Goal: Information Seeking & Learning: Compare options

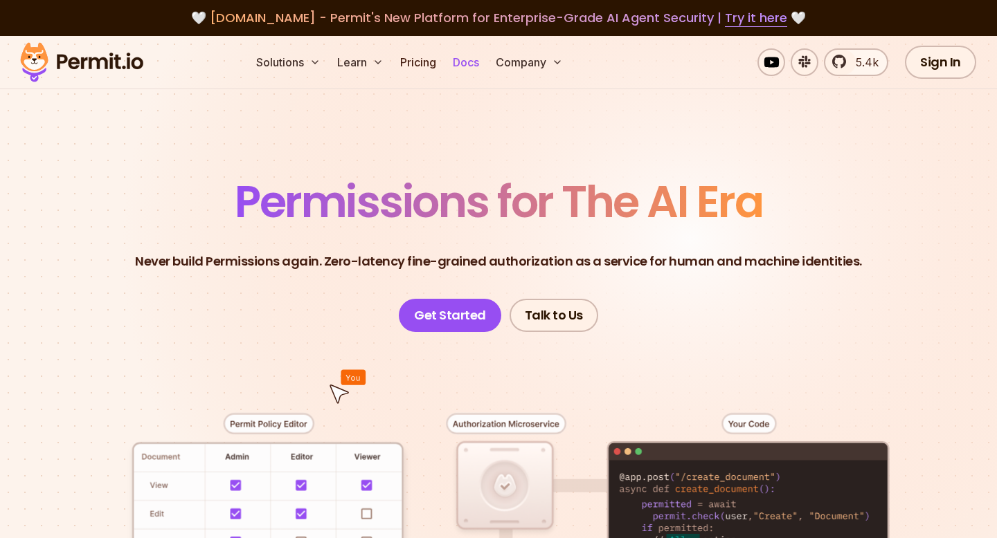
click at [475, 64] on link "Docs" at bounding box center [465, 62] width 37 height 28
click at [413, 64] on link "Pricing" at bounding box center [417, 62] width 47 height 28
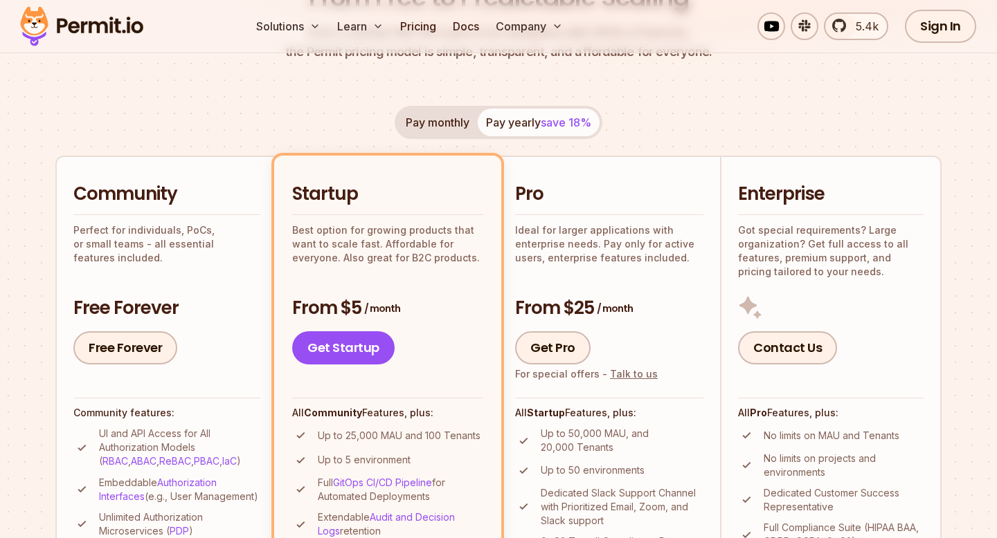
scroll to position [236, 0]
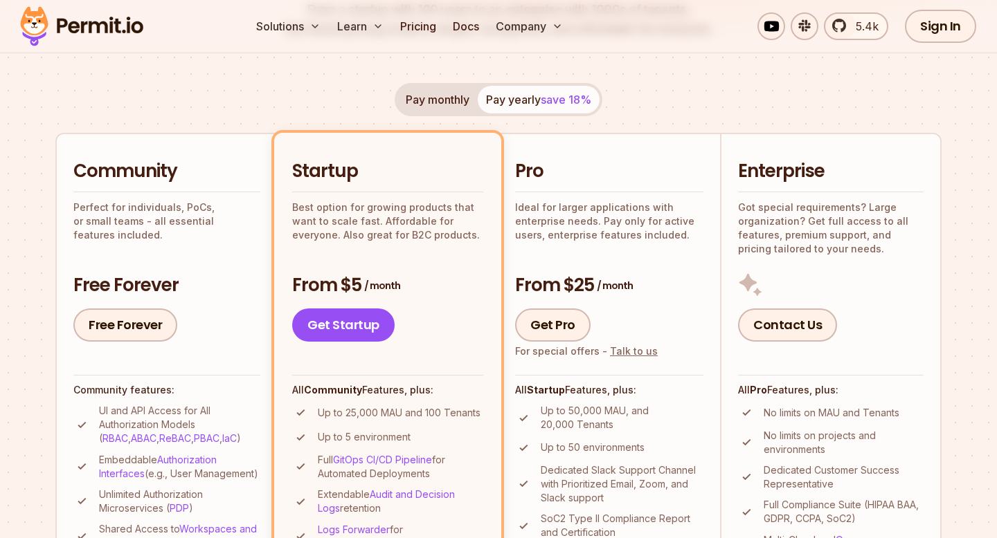
click at [403, 221] on p "Best option for growing products that want to scale fast. Affordable for everyo…" at bounding box center [387, 222] width 191 height 42
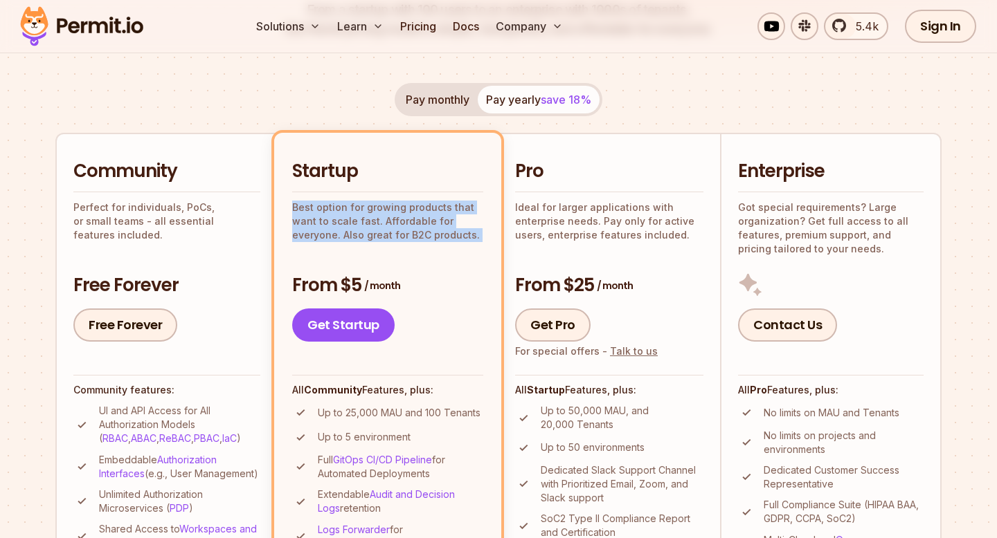
click at [428, 226] on p "Best option for growing products that want to scale fast. Affordable for everyo…" at bounding box center [387, 222] width 191 height 42
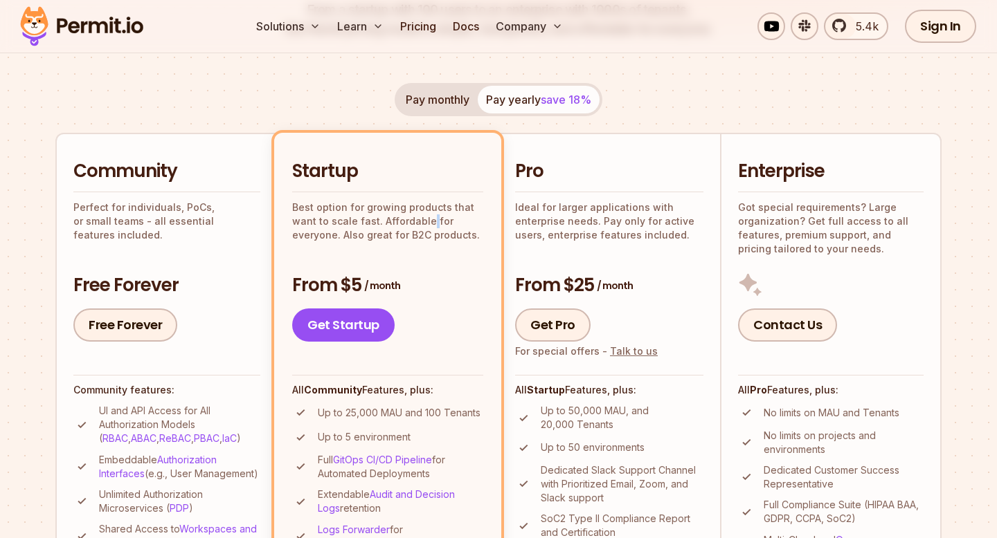
click at [428, 226] on p "Best option for growing products that want to scale fast. Affordable for everyo…" at bounding box center [387, 222] width 191 height 42
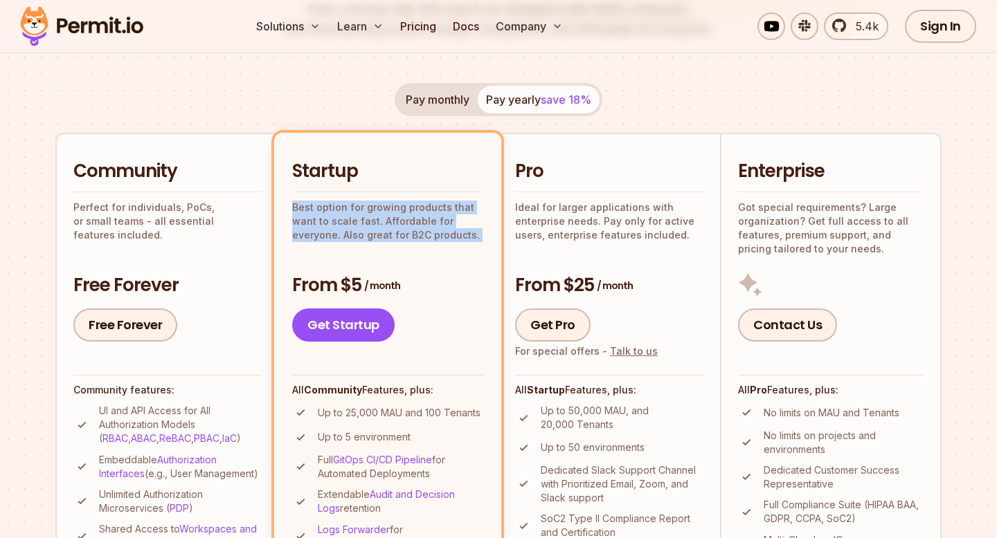
click at [464, 226] on p "Best option for growing products that want to scale fast. Affordable for everyo…" at bounding box center [387, 222] width 191 height 42
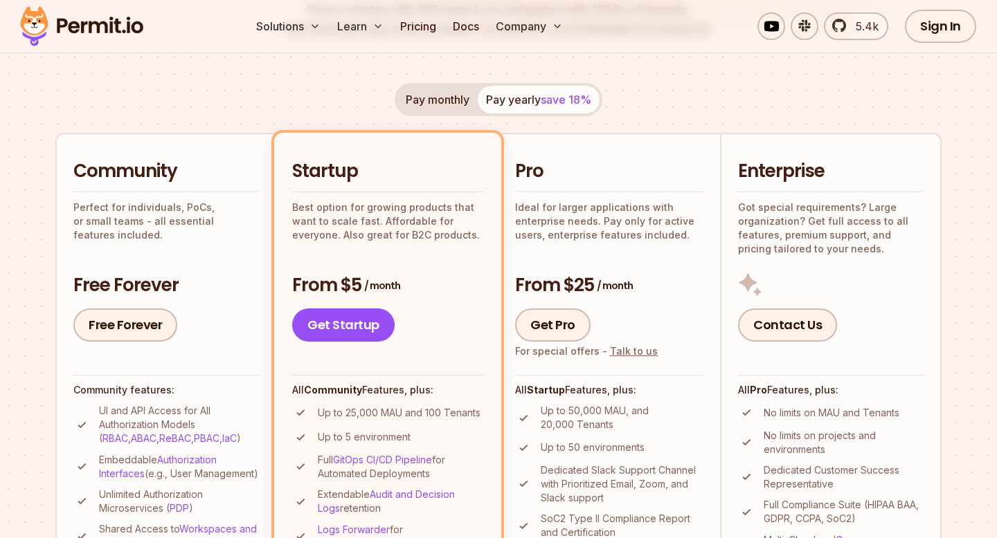
click at [464, 226] on p "Best option for growing products that want to scale fast. Affordable for everyo…" at bounding box center [387, 222] width 191 height 42
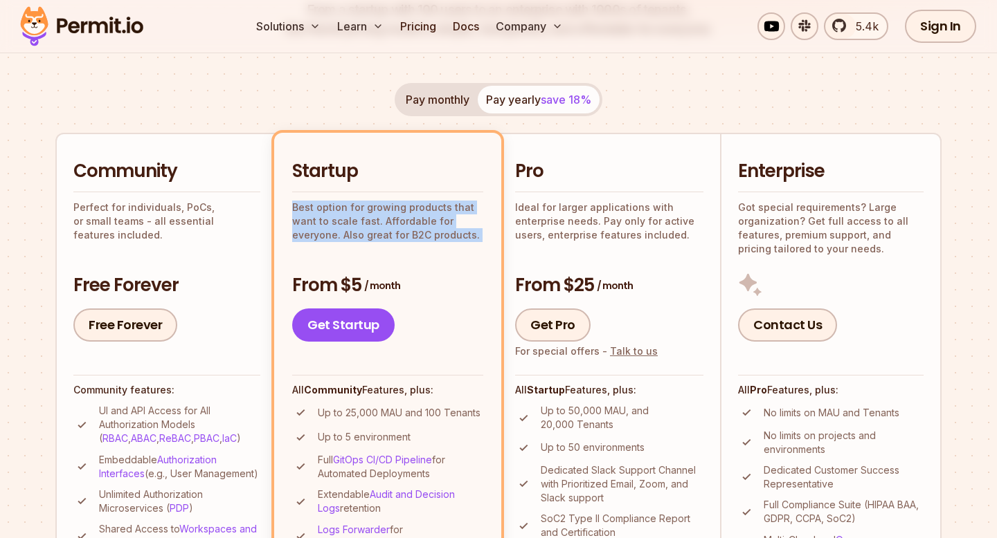
click at [467, 242] on div "Startup Best option for growing products that want to scale fast. Affordable fo…" at bounding box center [387, 250] width 191 height 183
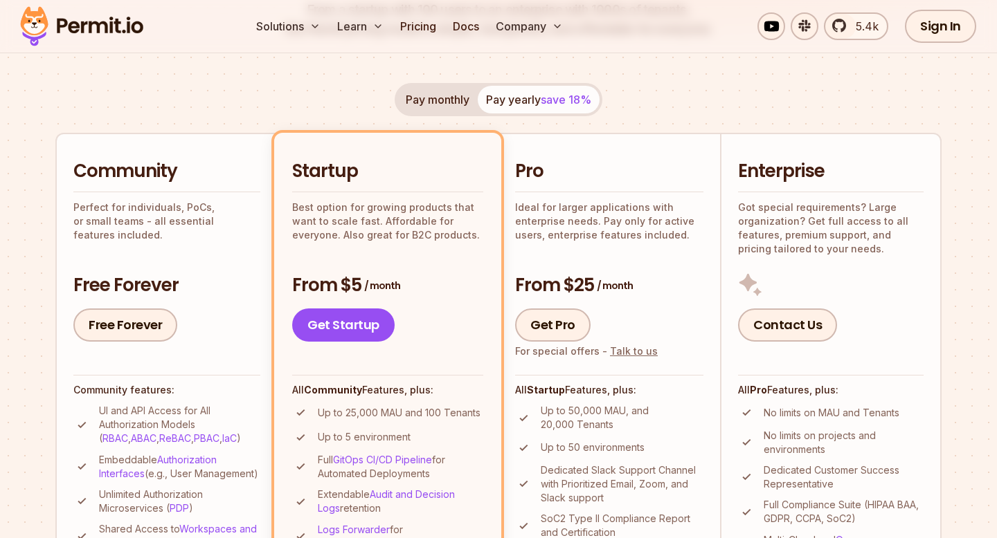
click at [467, 242] on div "Startup Best option for growing products that want to scale fast. Affordable fo…" at bounding box center [387, 250] width 191 height 183
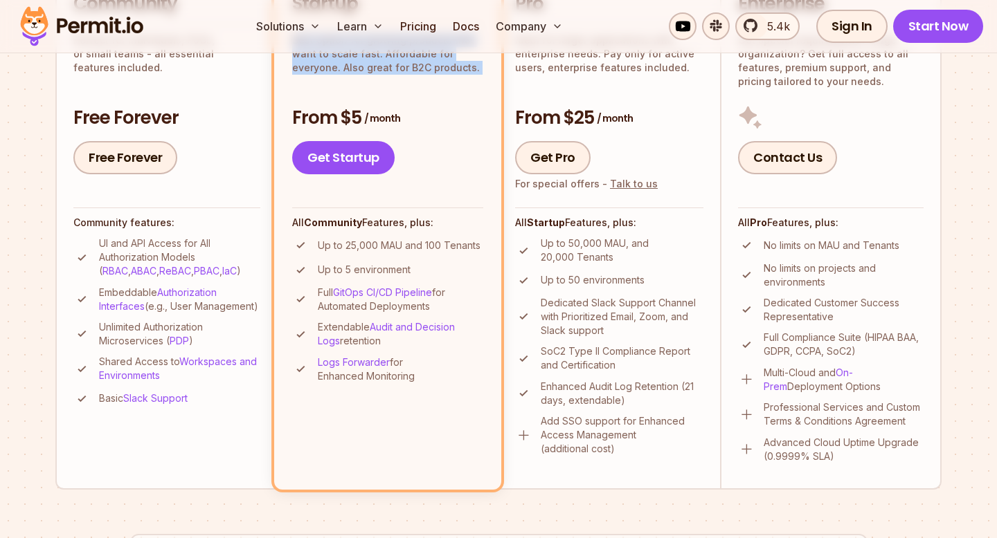
scroll to position [420, 0]
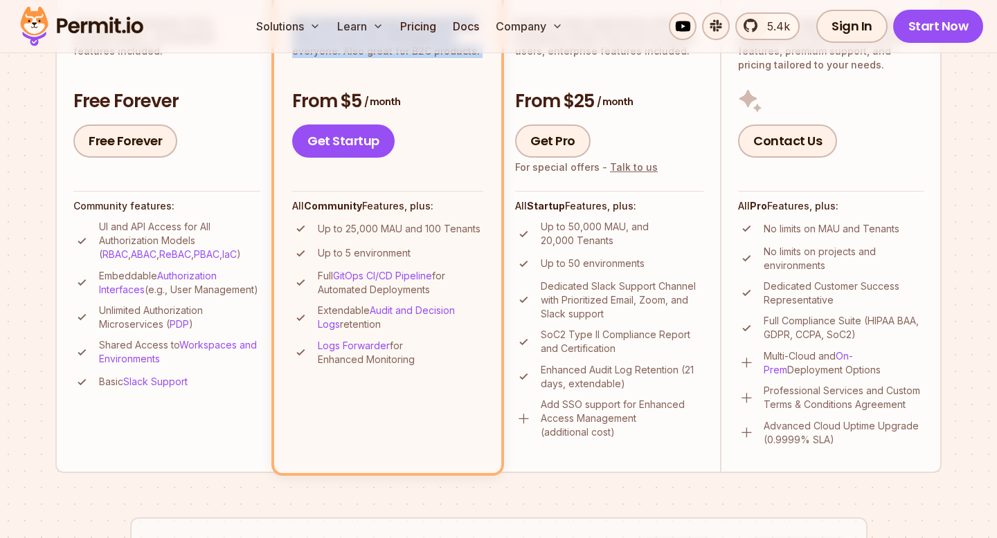
click at [439, 231] on p "Up to 25,000 MAU and 100 Tenants" at bounding box center [399, 229] width 163 height 14
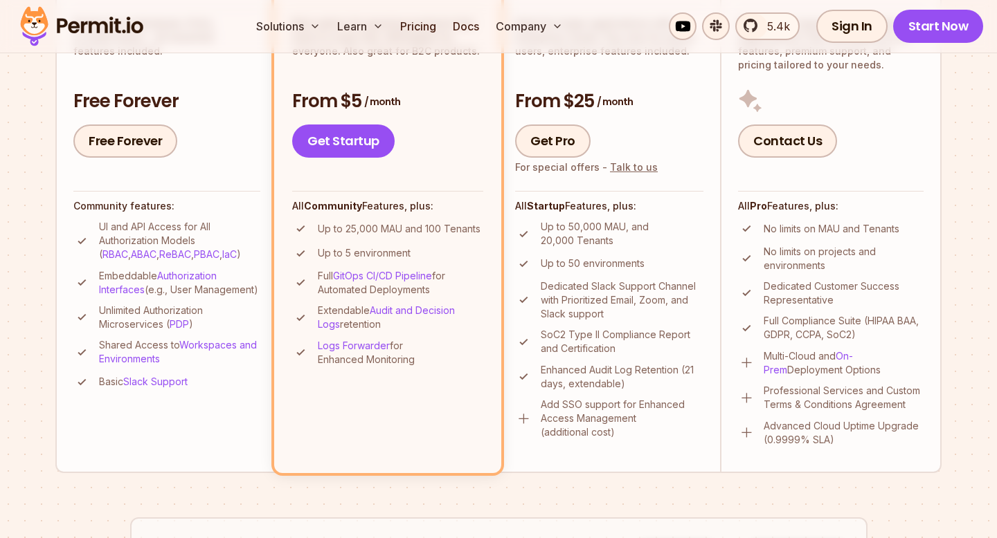
click at [439, 231] on p "Up to 25,000 MAU and 100 Tenants" at bounding box center [399, 229] width 163 height 14
click at [381, 256] on p "Up to 5 environment" at bounding box center [364, 253] width 93 height 14
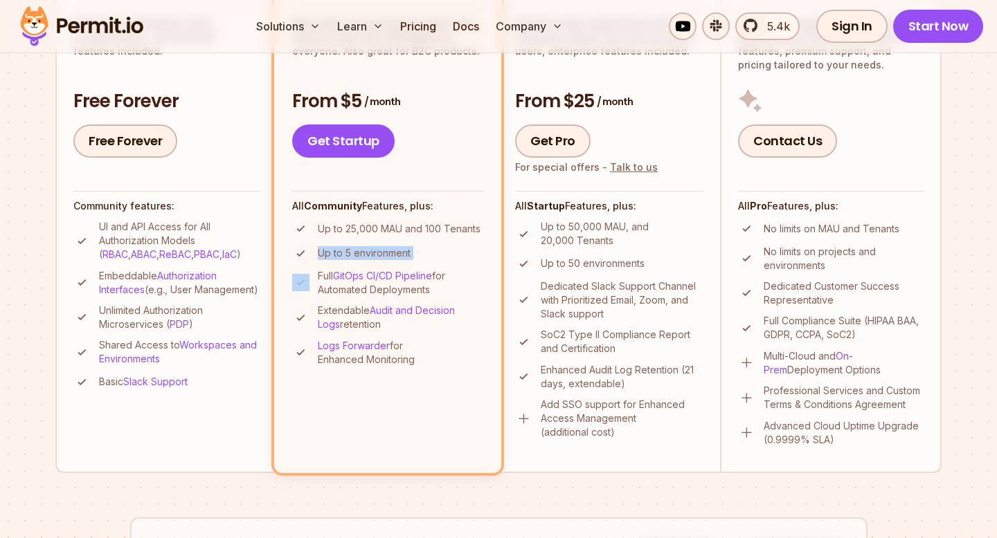
click at [408, 216] on div "All Community Features, plus: Up to 25,000 MAU and 100 Tenants Up to 5 environm…" at bounding box center [387, 278] width 191 height 175
click at [397, 251] on p "Up to 5 environment" at bounding box center [364, 253] width 93 height 14
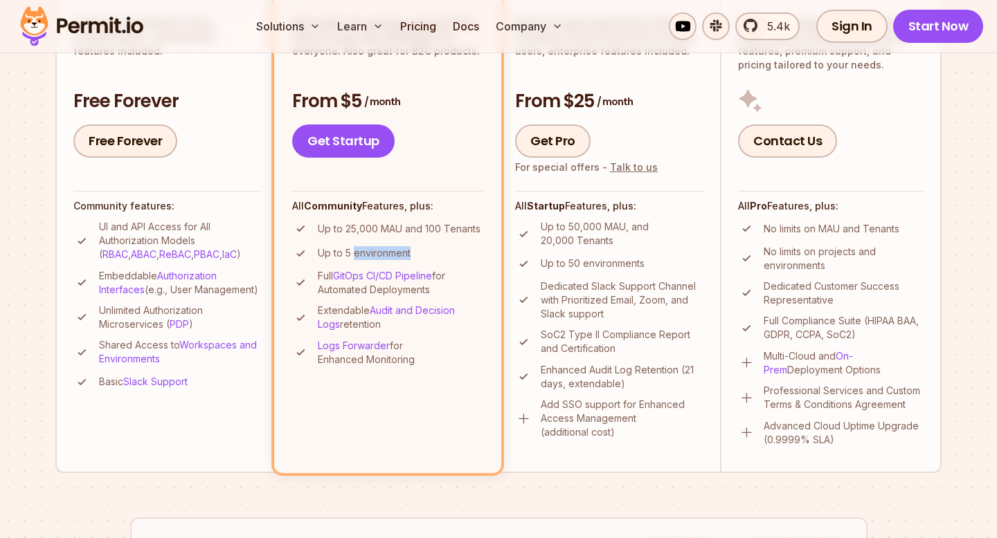
click at [397, 251] on p "Up to 5 environment" at bounding box center [364, 253] width 93 height 14
click at [411, 223] on p "Up to 25,000 MAU and 100 Tenants" at bounding box center [399, 229] width 163 height 14
click at [169, 233] on p "UI and API Access for All Authorization Models ( RBAC , ABAC , ReBAC , PBAC , I…" at bounding box center [179, 241] width 161 height 42
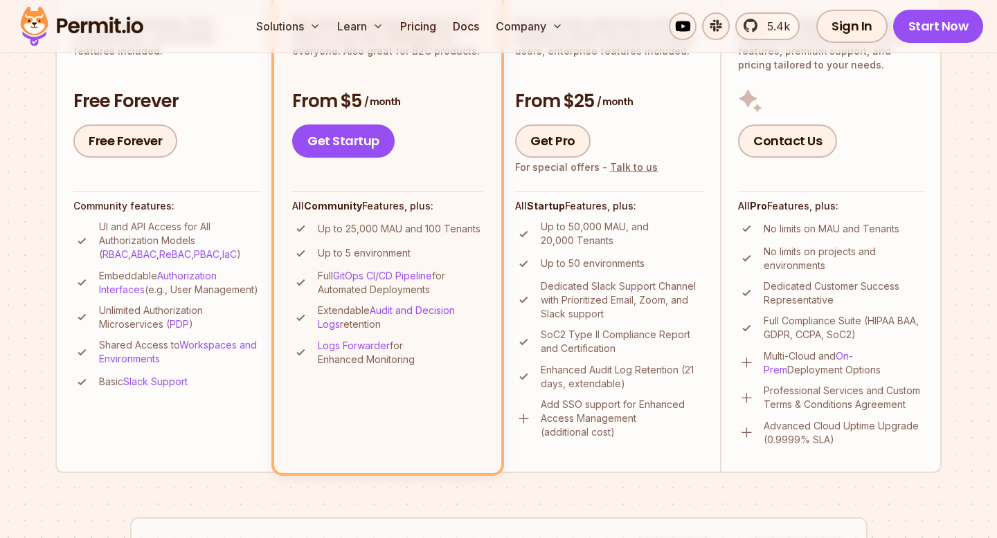
click at [169, 233] on p "UI and API Access for All Authorization Models ( RBAC , ABAC , ReBAC , PBAC , I…" at bounding box center [179, 241] width 161 height 42
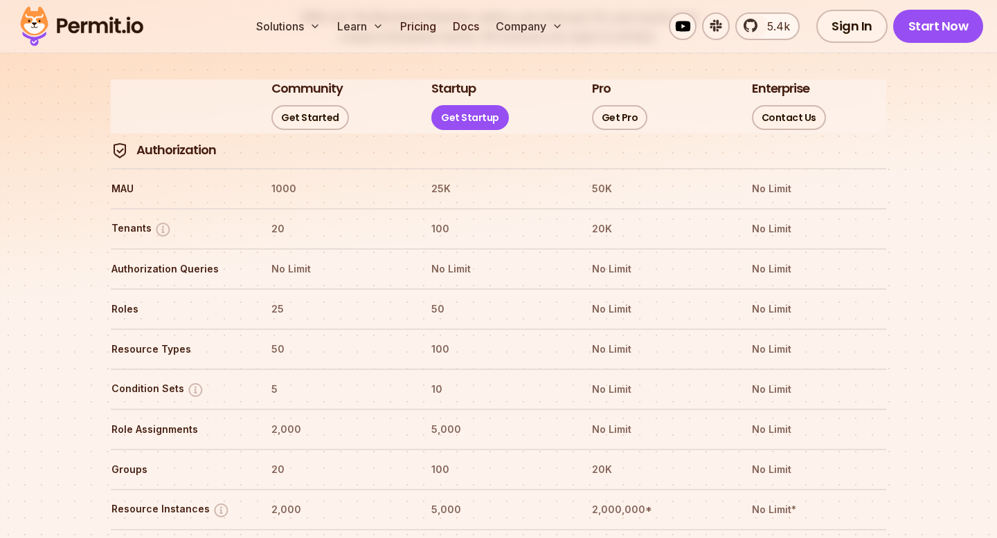
scroll to position [1637, 0]
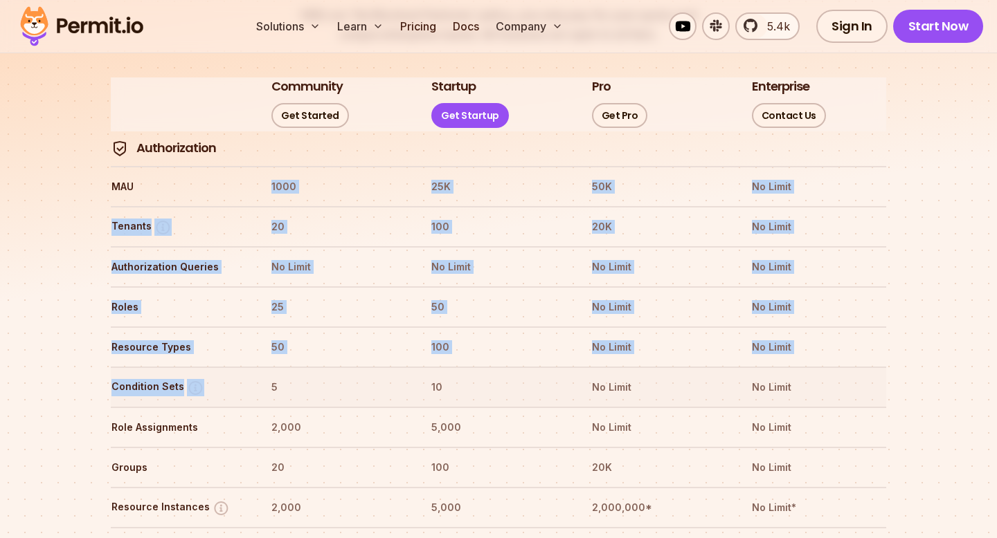
drag, startPoint x: 271, startPoint y: 144, endPoint x: 309, endPoint y: 329, distance: 188.7
click at [309, 367] on tr "Condition Sets 5 10 No Limit No Limit" at bounding box center [498, 387] width 775 height 40
drag, startPoint x: 303, startPoint y: 335, endPoint x: 282, endPoint y: 144, distance: 192.2
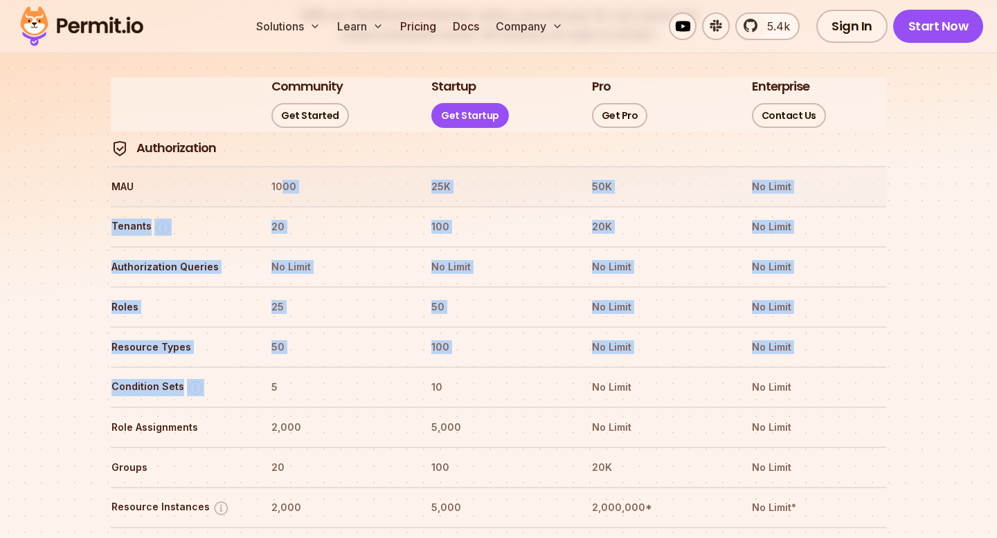
click at [282, 176] on th "1000" at bounding box center [338, 187] width 135 height 22
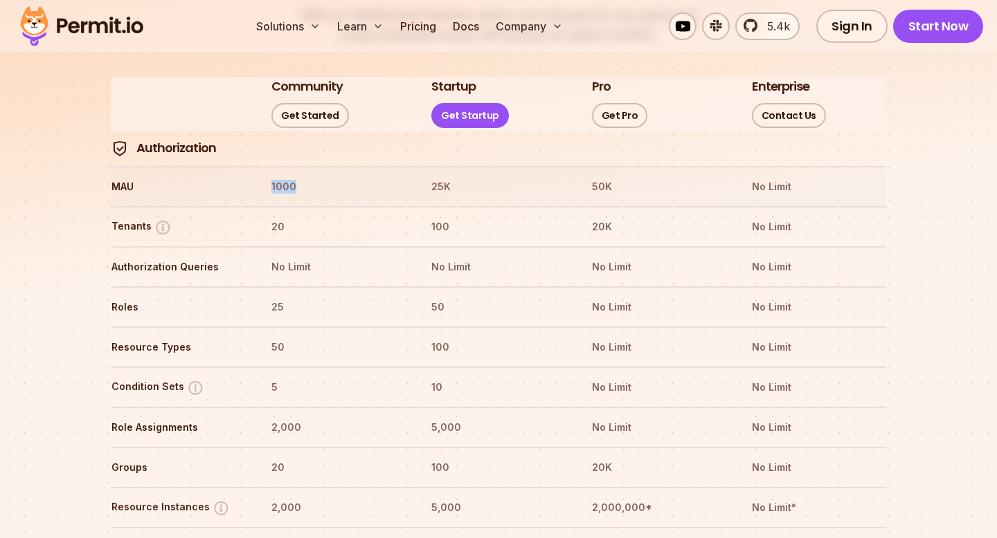
drag, startPoint x: 266, startPoint y: 142, endPoint x: 297, endPoint y: 155, distance: 33.2
click at [297, 166] on tr "MAU 1000 25K 50K No Limit" at bounding box center [498, 186] width 775 height 40
click at [297, 176] on th "1000" at bounding box center [338, 187] width 135 height 22
click at [283, 176] on th "1000" at bounding box center [338, 187] width 135 height 22
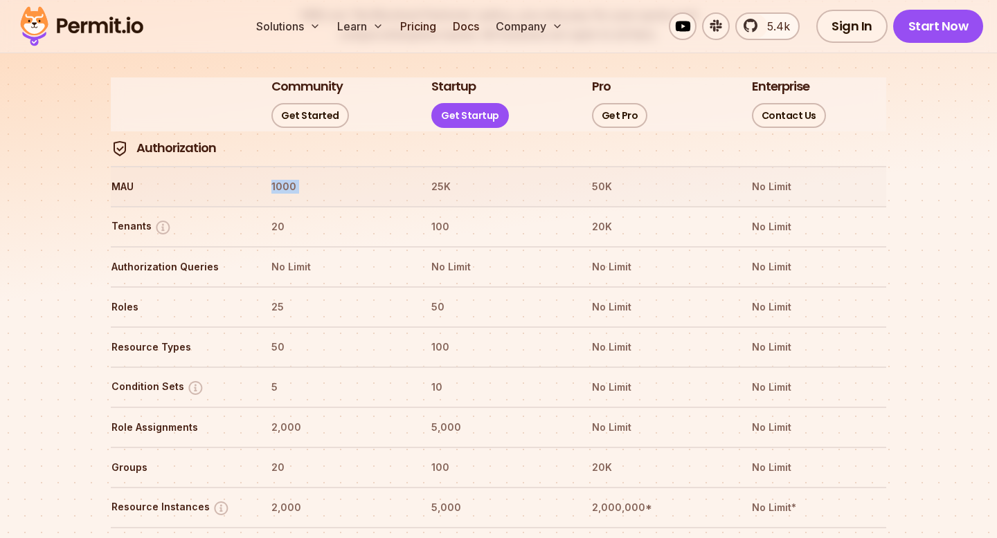
click at [283, 176] on th "1000" at bounding box center [338, 187] width 135 height 22
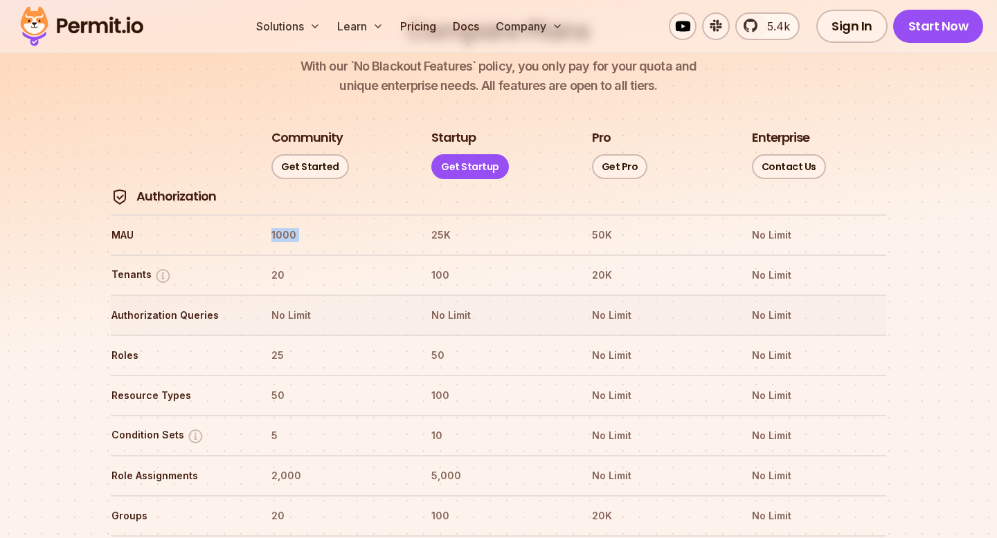
scroll to position [1581, 0]
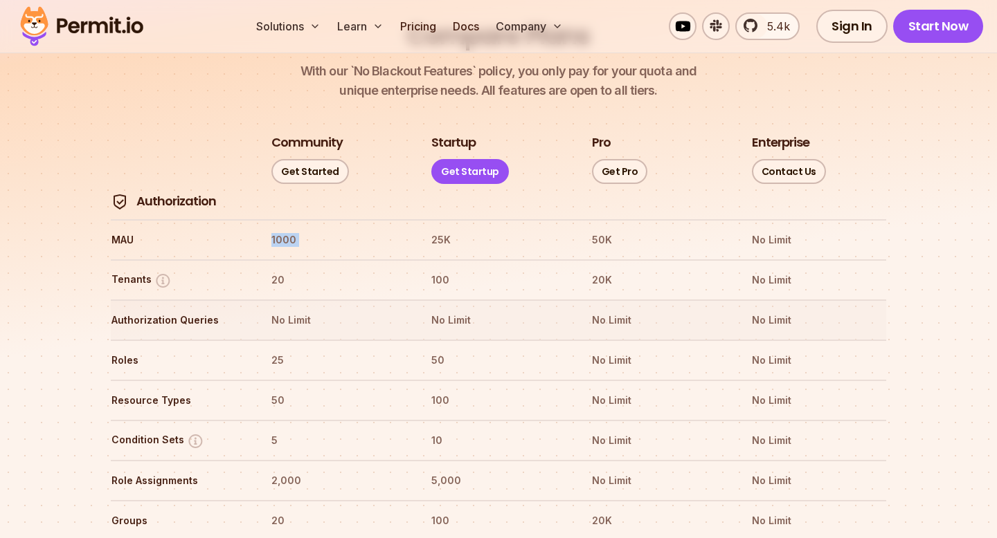
click at [469, 309] on th "No Limit" at bounding box center [497, 320] width 135 height 22
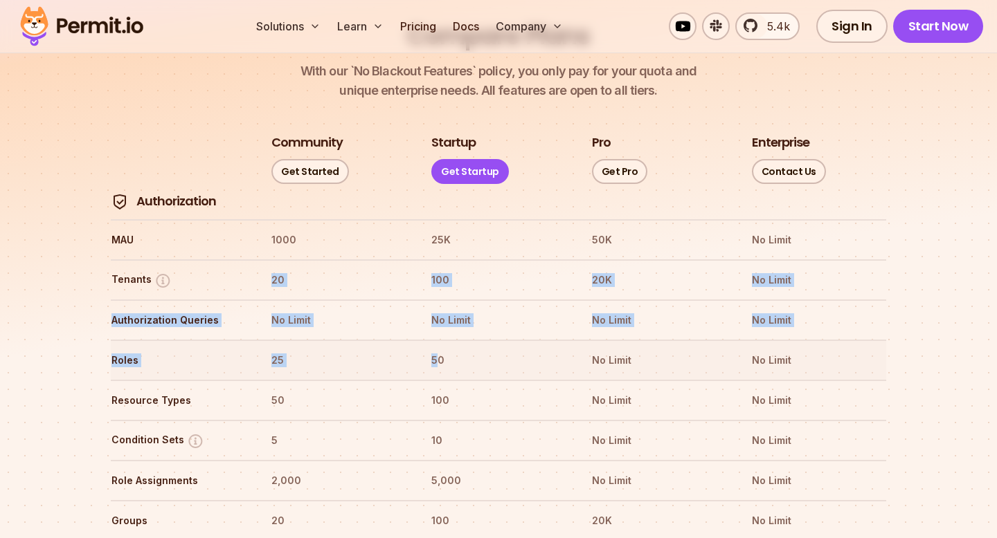
drag, startPoint x: 402, startPoint y: 225, endPoint x: 439, endPoint y: 324, distance: 105.5
click at [439, 350] on th "50" at bounding box center [497, 361] width 135 height 22
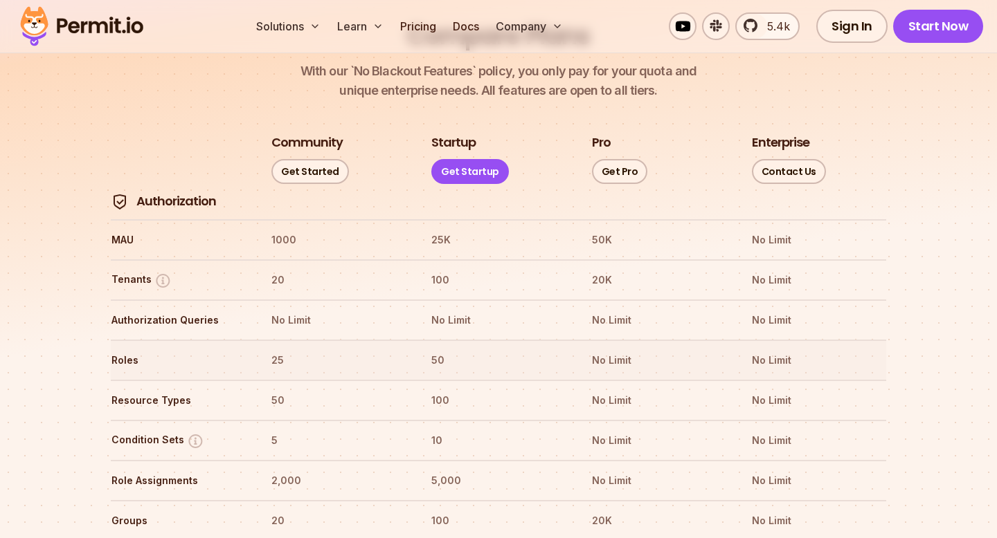
click at [433, 350] on th "50" at bounding box center [497, 361] width 135 height 22
click at [447, 350] on th "50" at bounding box center [497, 361] width 135 height 22
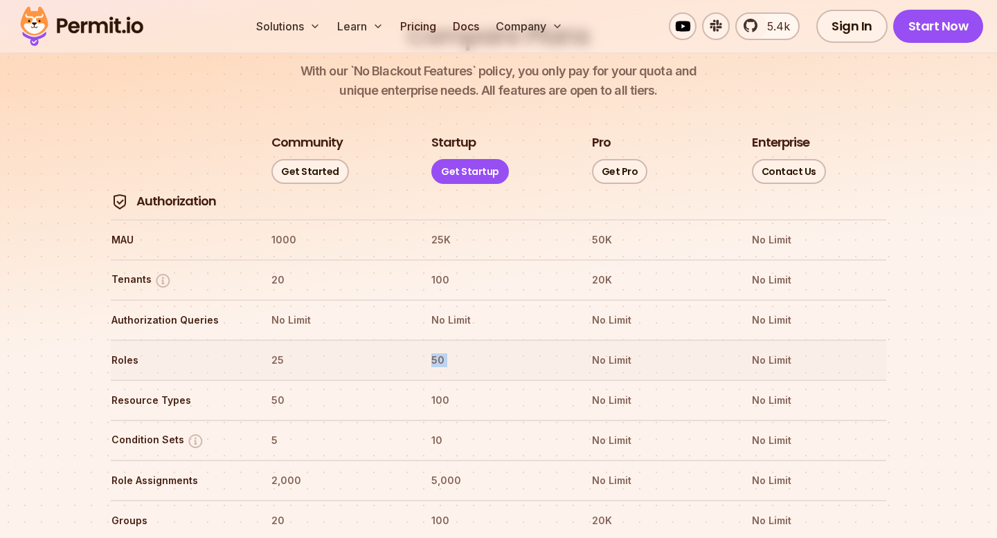
click at [447, 350] on th "50" at bounding box center [497, 361] width 135 height 22
drag, startPoint x: 446, startPoint y: 322, endPoint x: 438, endPoint y: 322, distance: 7.6
click at [438, 350] on th "50" at bounding box center [497, 361] width 135 height 22
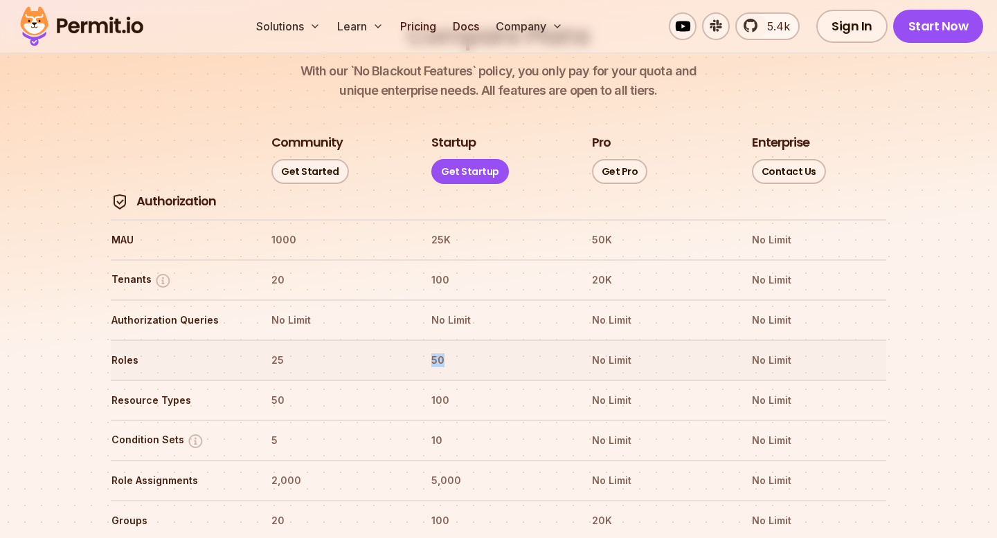
click at [273, 350] on th "25" at bounding box center [338, 361] width 135 height 22
click at [840, 19] on link "Sign In" at bounding box center [851, 26] width 71 height 33
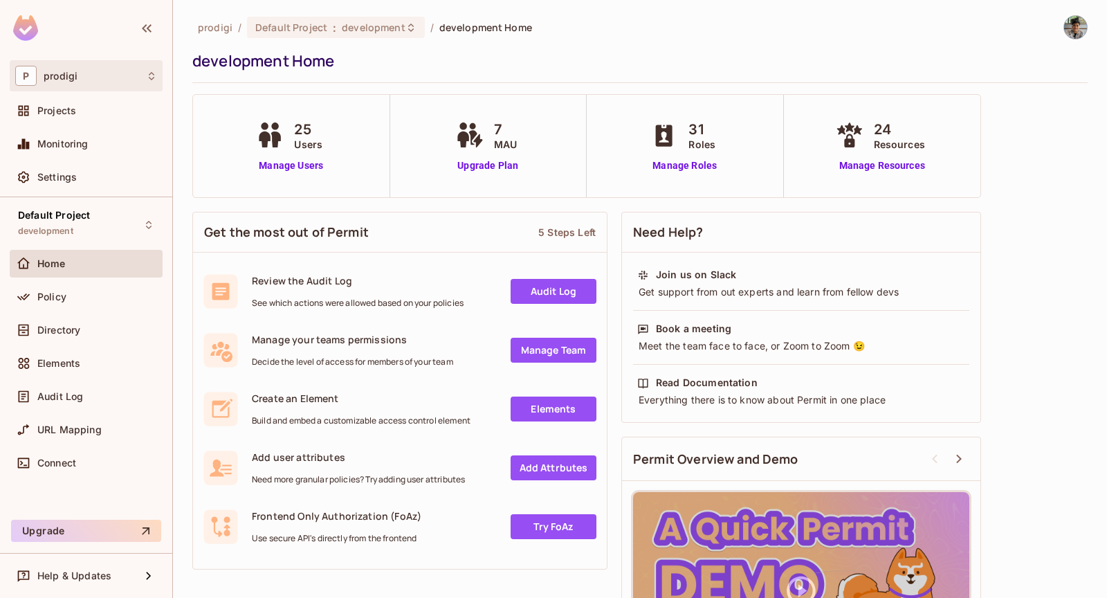
click at [131, 89] on div "P prodigi" at bounding box center [86, 75] width 153 height 31
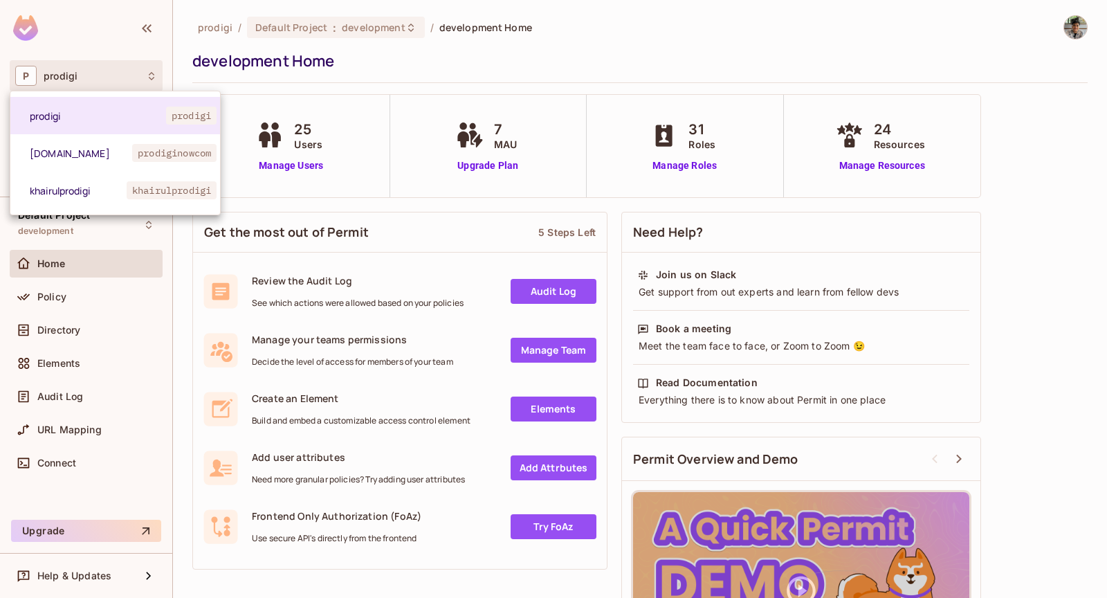
click at [234, 82] on div at bounding box center [553, 299] width 1107 height 598
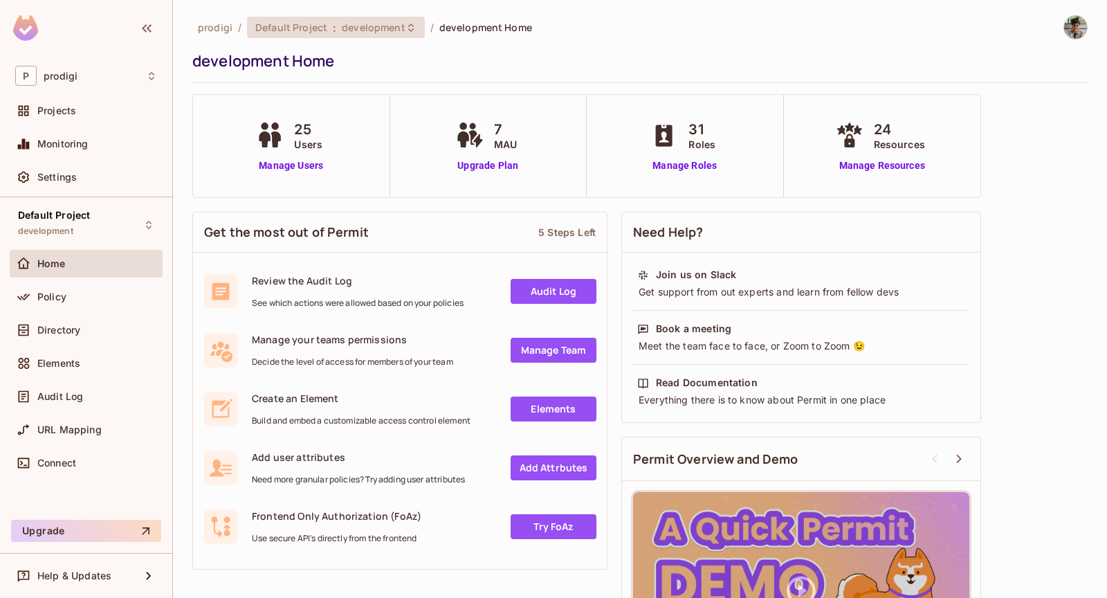
click at [295, 26] on span "Default Project" at bounding box center [291, 27] width 72 height 13
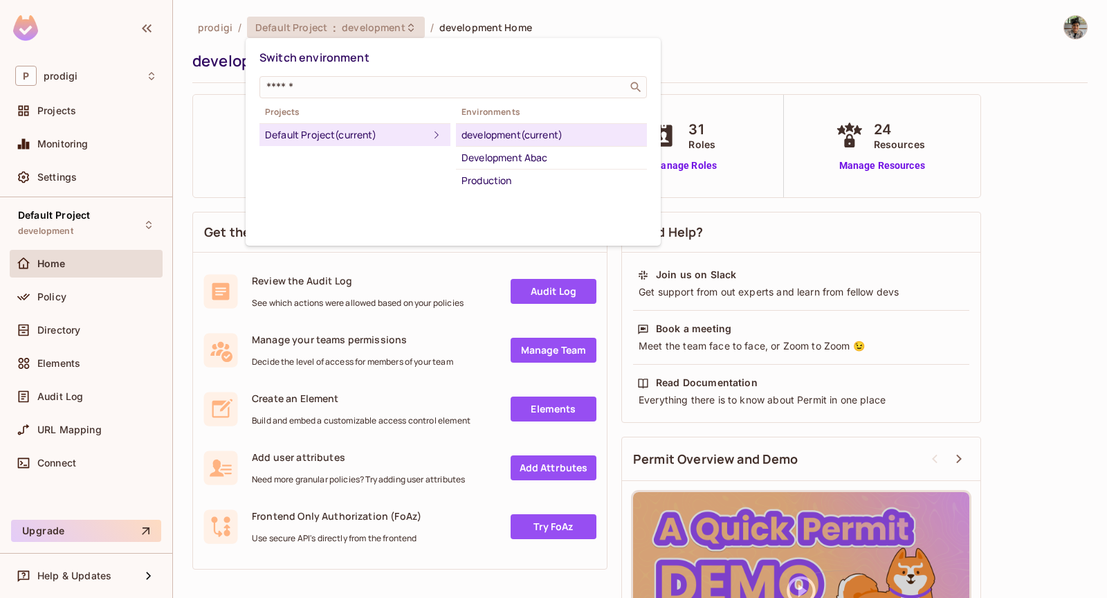
click at [541, 26] on div at bounding box center [553, 299] width 1107 height 598
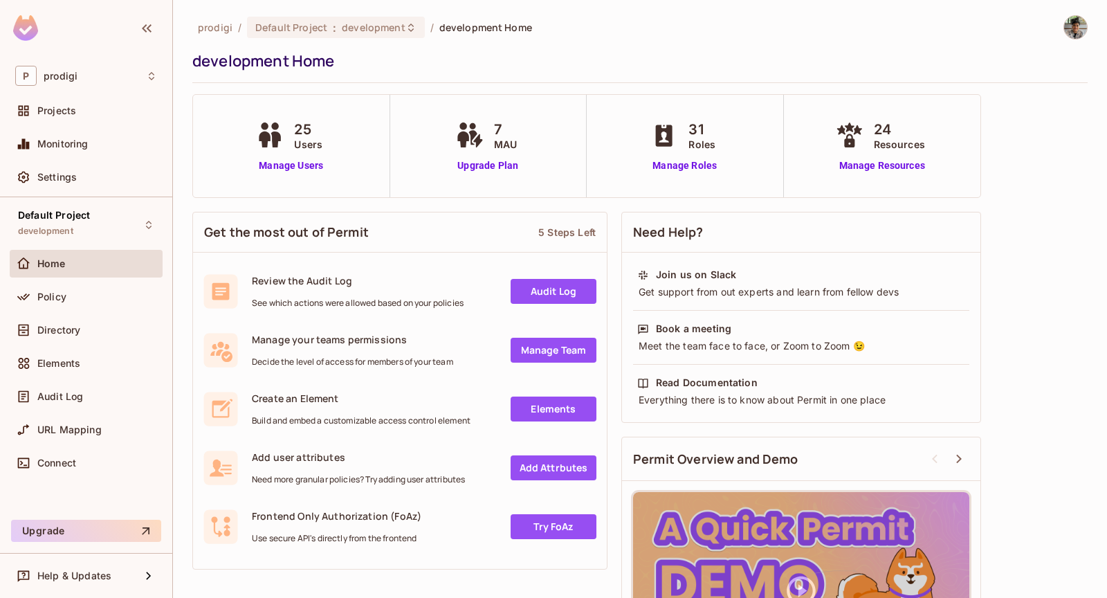
click at [387, 42] on div "prodigi / Default Project : development / development Home development Home" at bounding box center [640, 49] width 896 height 68
click at [386, 31] on span "development" at bounding box center [373, 27] width 63 height 13
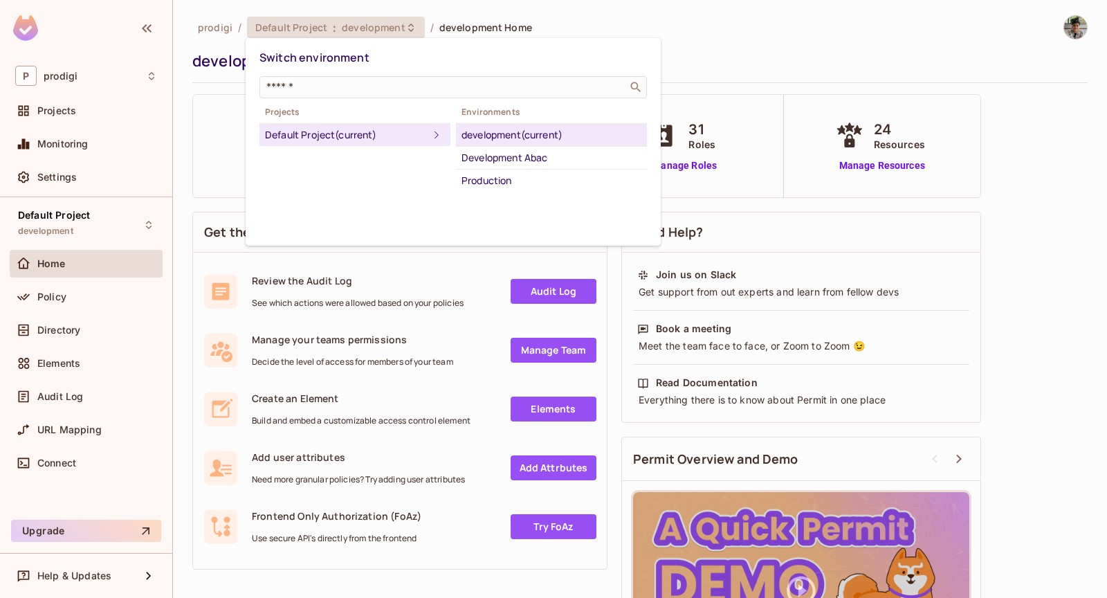
click at [689, 46] on div at bounding box center [553, 299] width 1107 height 598
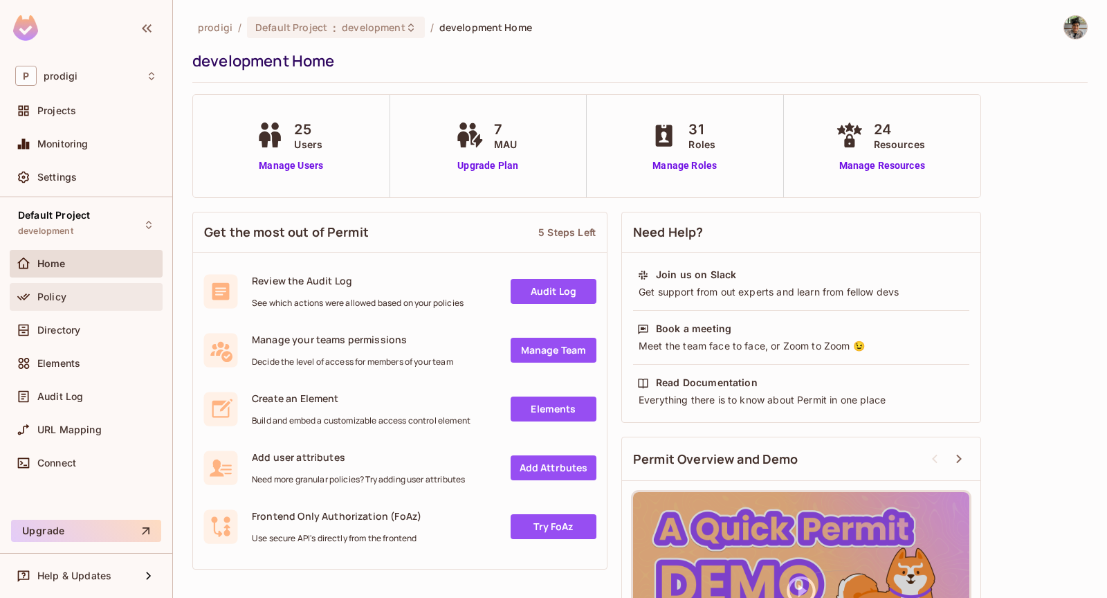
click at [116, 300] on div "Policy" at bounding box center [97, 296] width 120 height 11
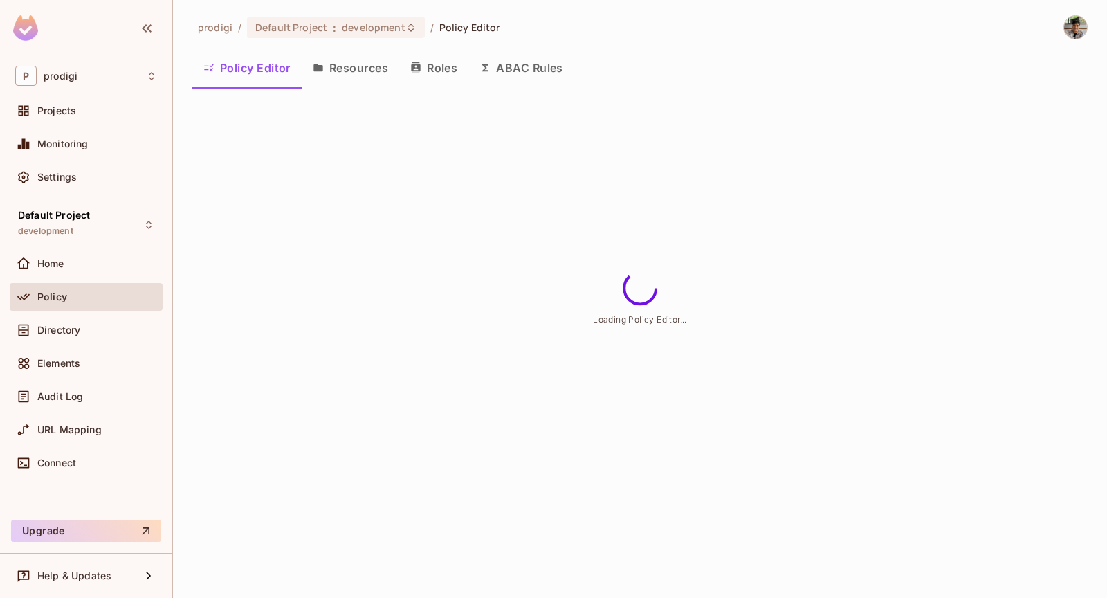
click at [437, 61] on button "Roles" at bounding box center [433, 68] width 69 height 35
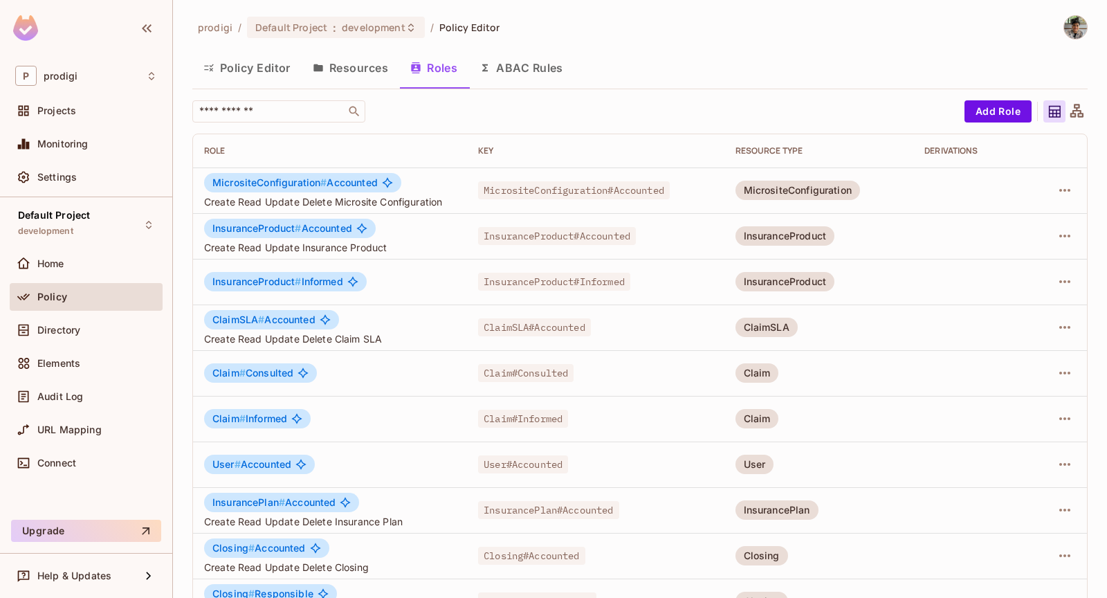
scroll to position [19, 0]
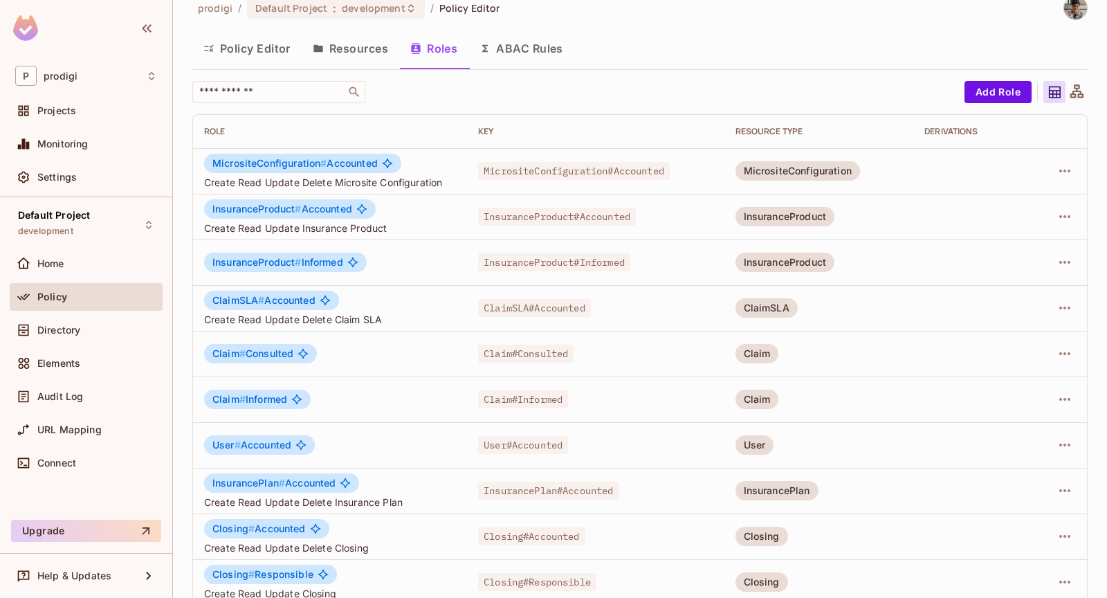
click at [332, 48] on button "Resources" at bounding box center [351, 48] width 98 height 35
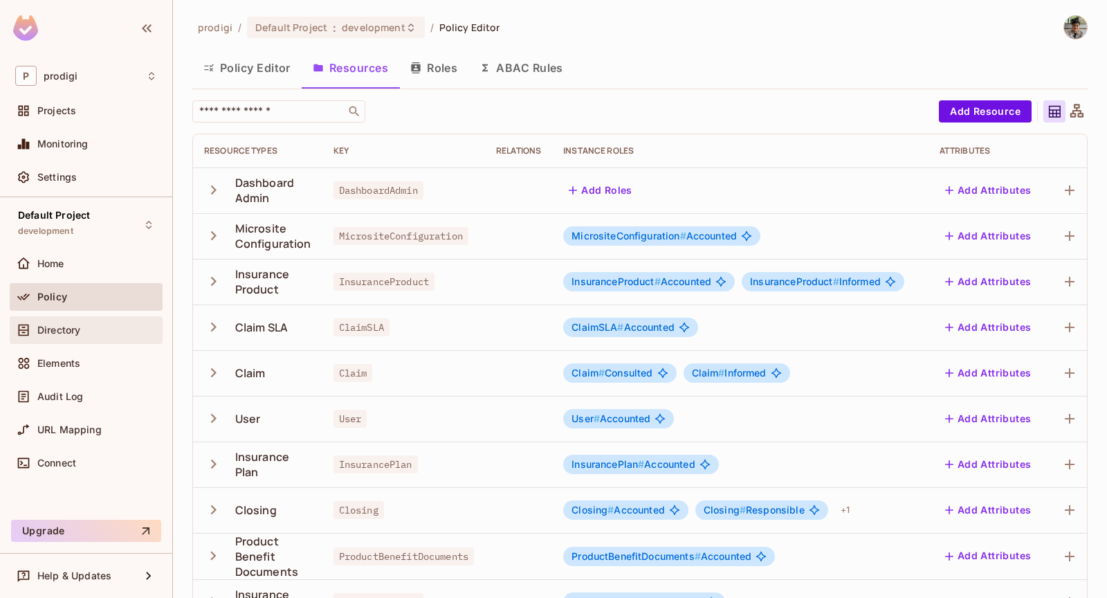
click at [114, 326] on div "Directory" at bounding box center [97, 330] width 120 height 11
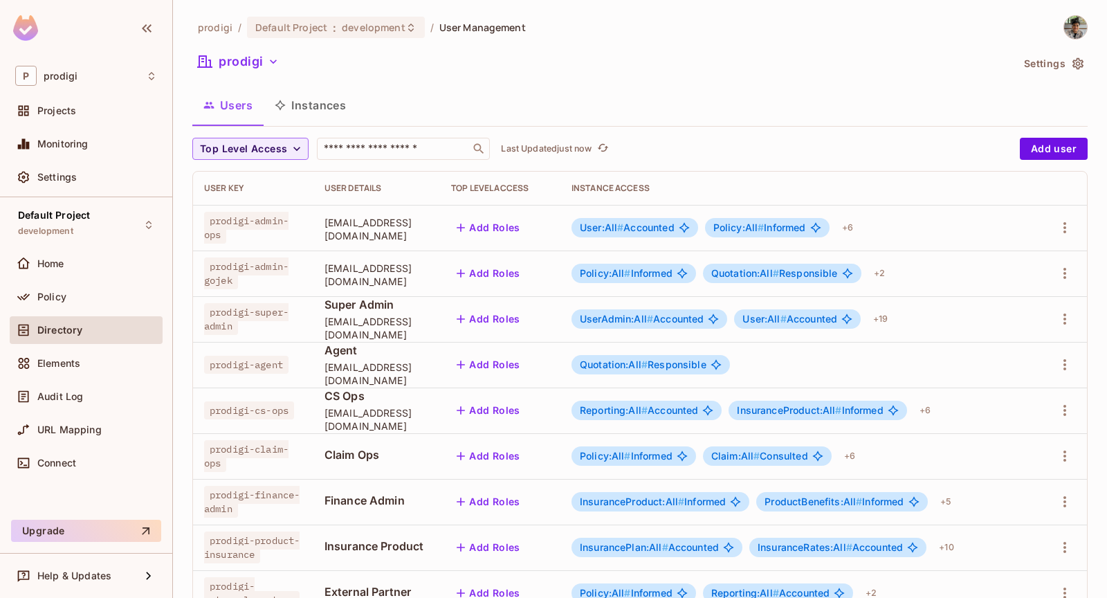
click at [329, 104] on button "Instances" at bounding box center [310, 105] width 93 height 35
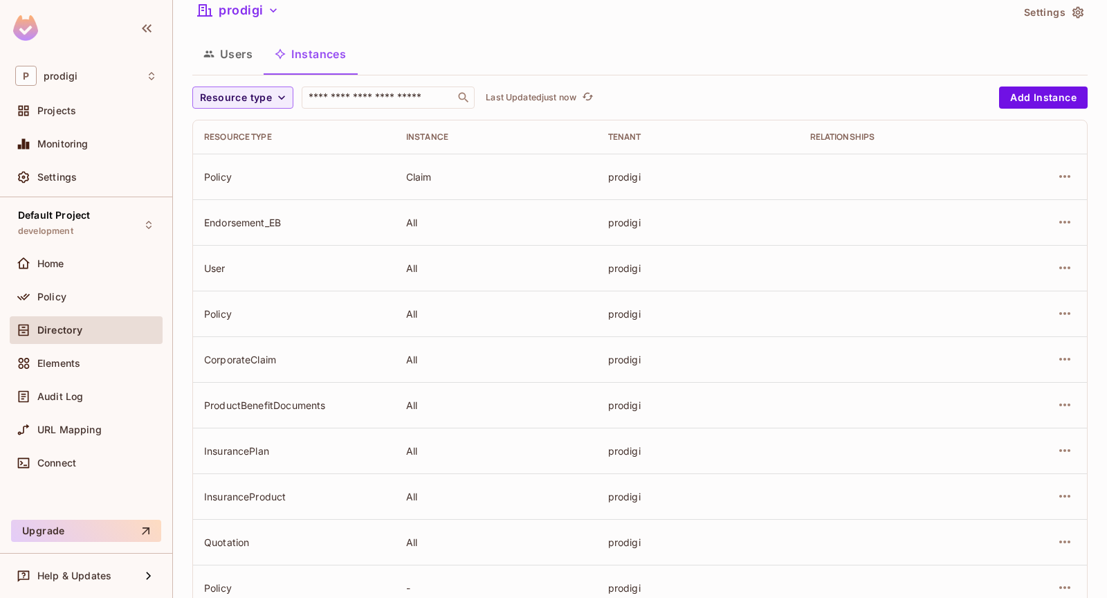
scroll to position [367, 0]
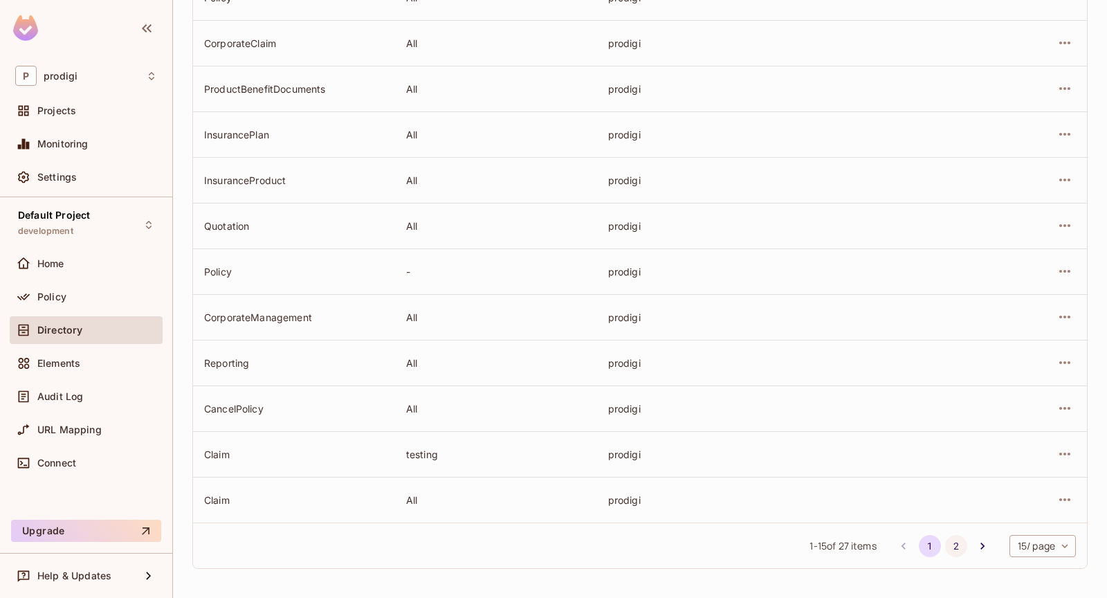
click at [952, 543] on button "2" at bounding box center [956, 546] width 22 height 22
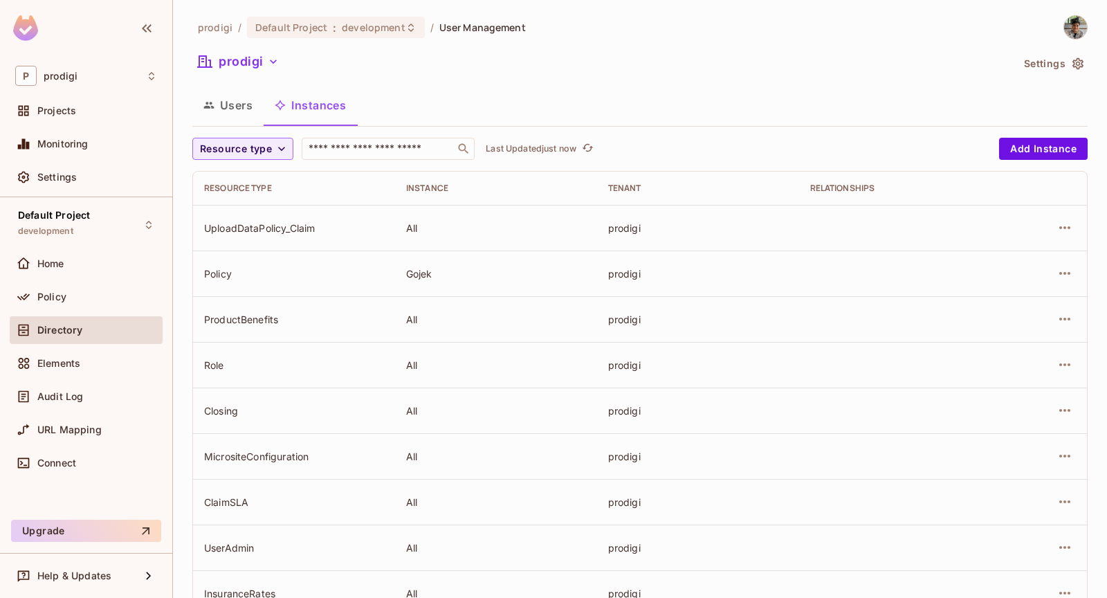
scroll to position [230, 0]
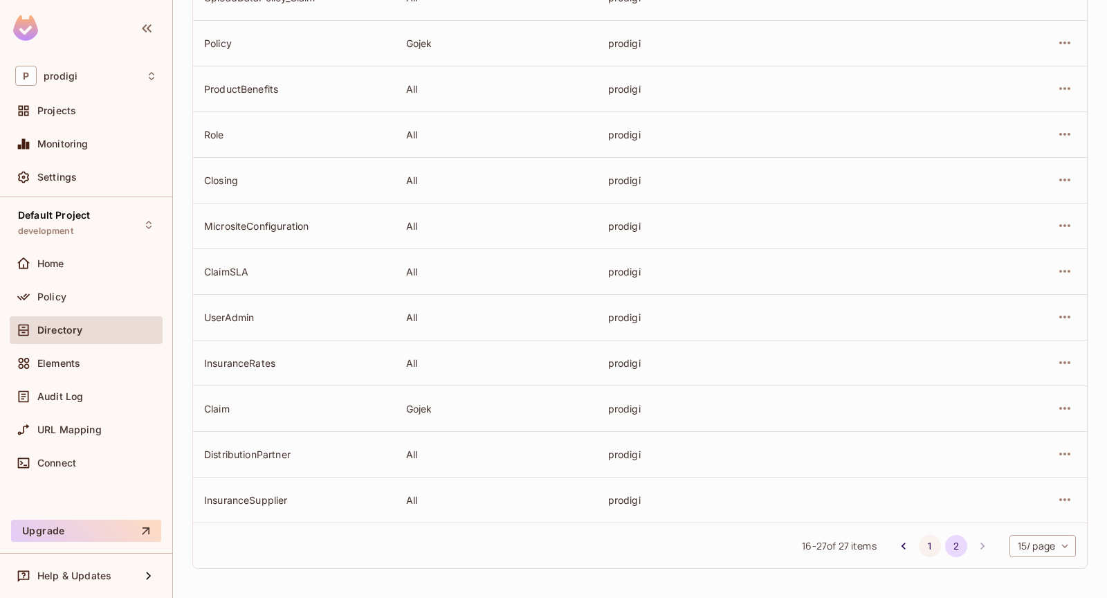
click at [920, 550] on button "1" at bounding box center [930, 546] width 22 height 22
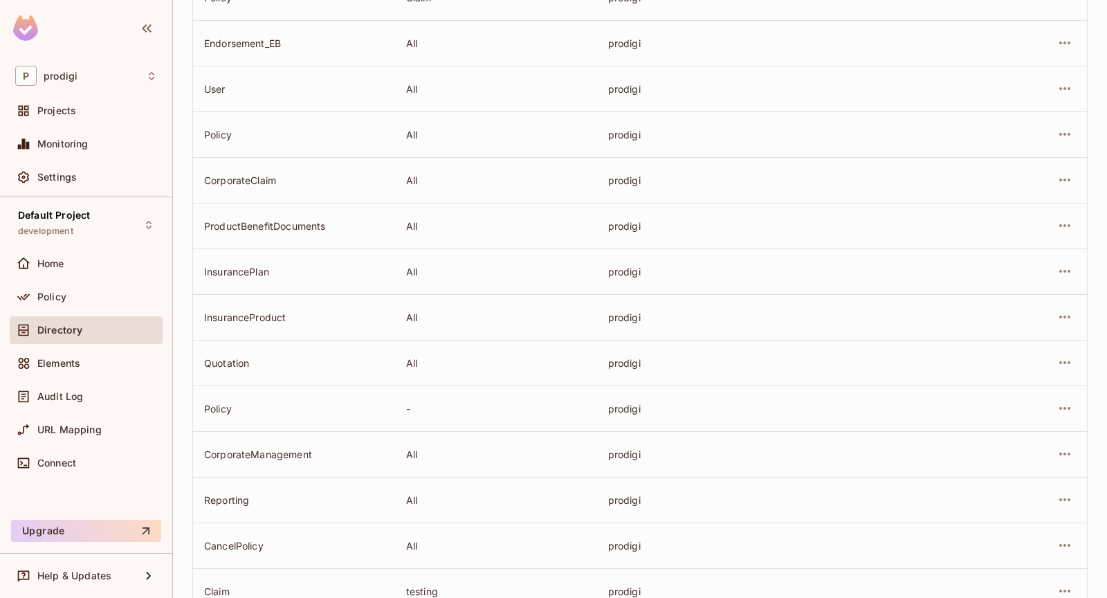
scroll to position [0, 0]
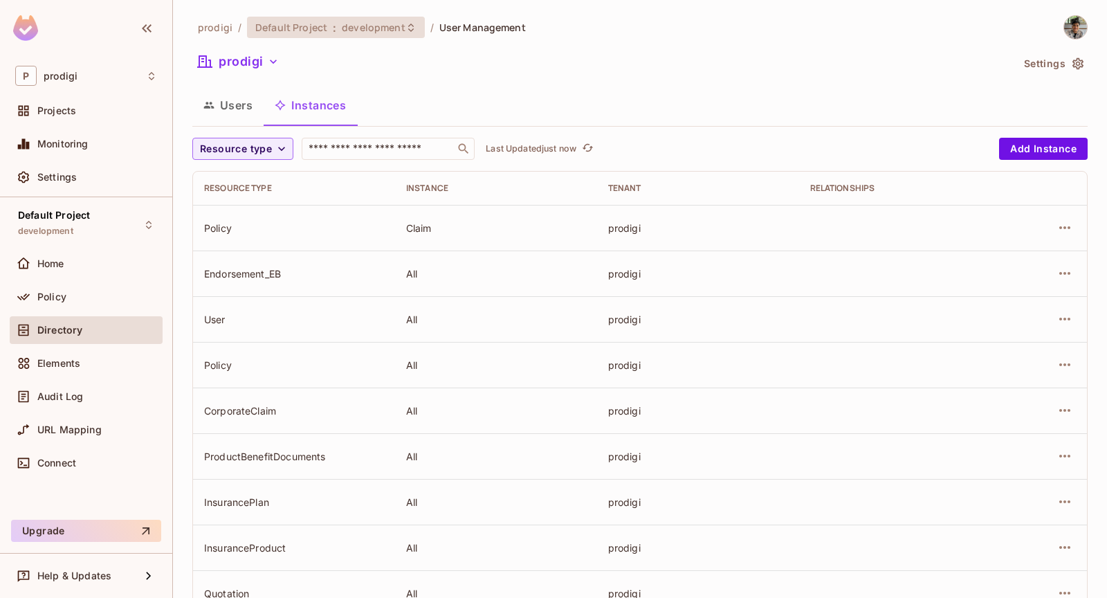
click at [360, 30] on span "development" at bounding box center [373, 27] width 63 height 13
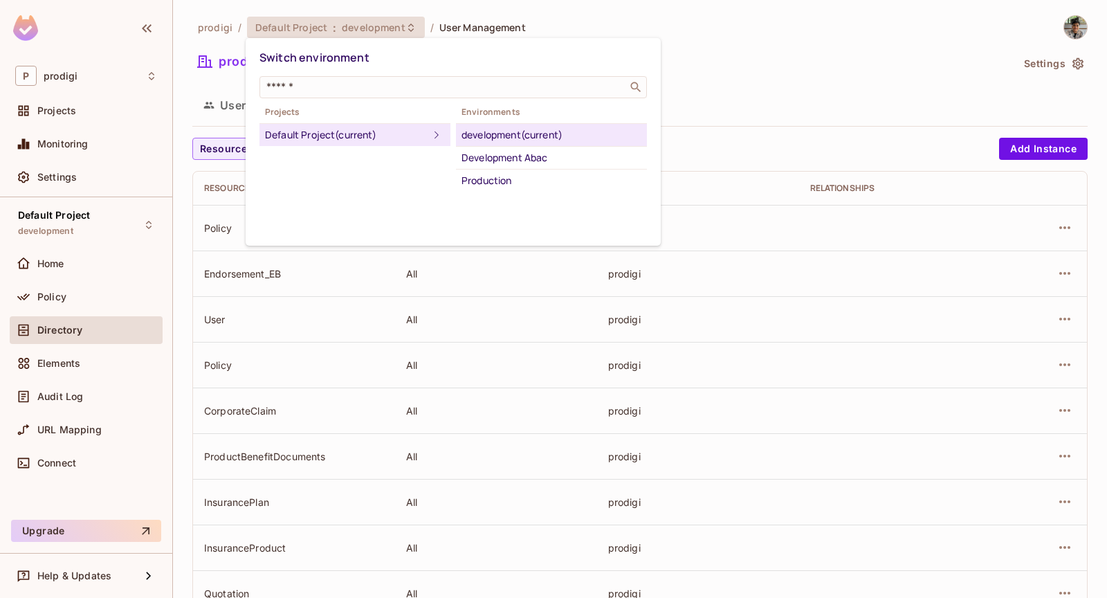
click at [860, 92] on div at bounding box center [553, 299] width 1107 height 598
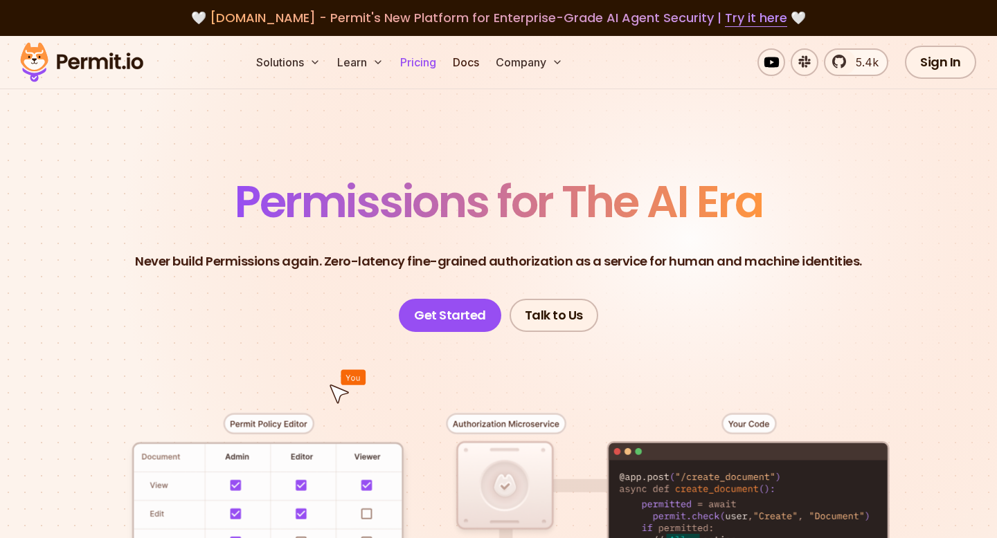
click at [433, 63] on link "Pricing" at bounding box center [417, 62] width 47 height 28
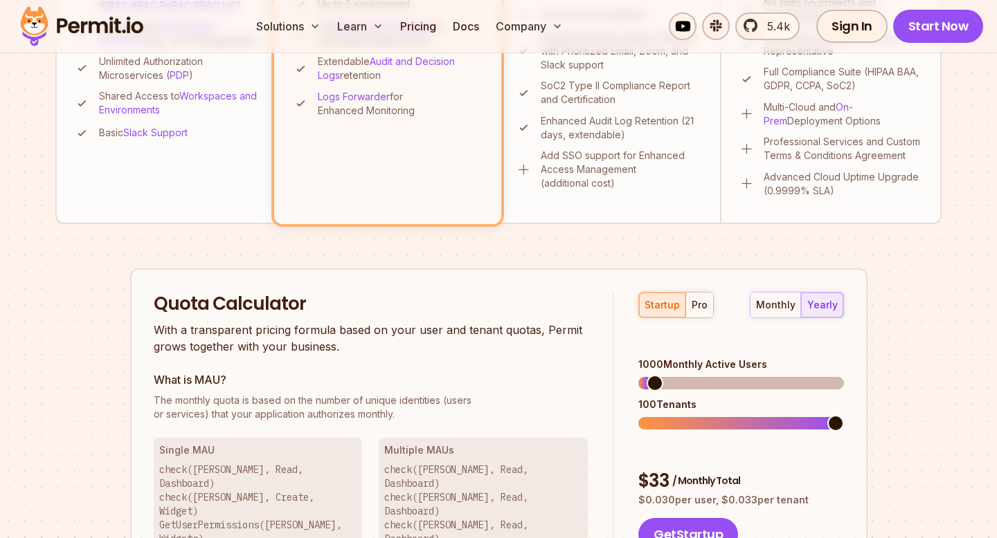
scroll to position [670, 0]
click at [638, 374] on span at bounding box center [646, 382] width 17 height 17
click at [702, 307] on div "pro" at bounding box center [699, 305] width 16 height 14
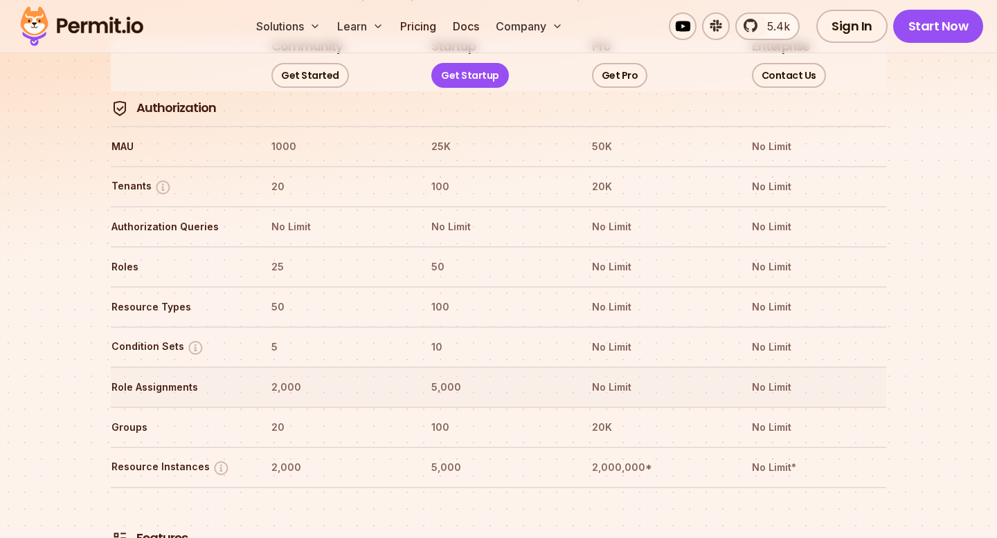
scroll to position [1727, 0]
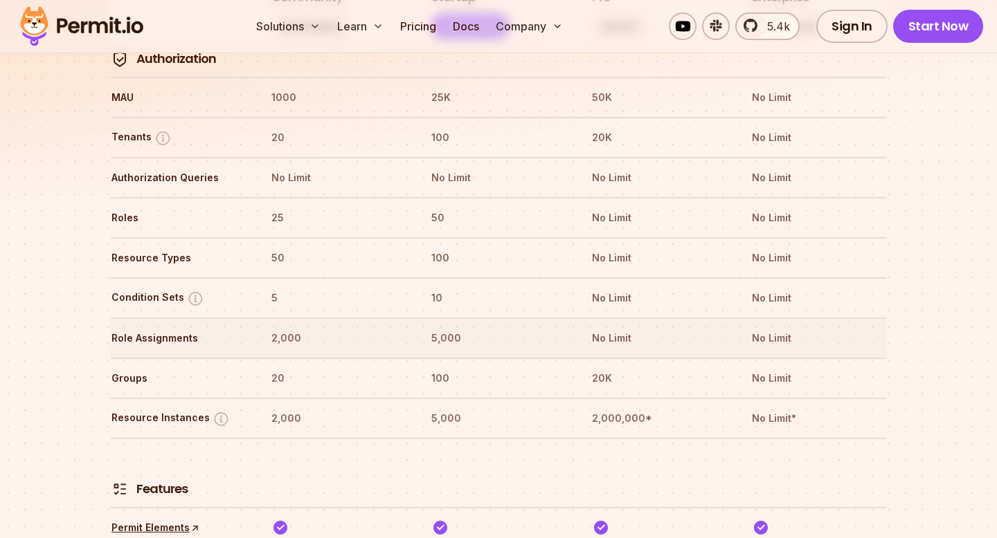
click at [600, 327] on th "No Limit" at bounding box center [658, 338] width 135 height 22
click at [594, 367] on th "20K" at bounding box center [658, 378] width 135 height 22
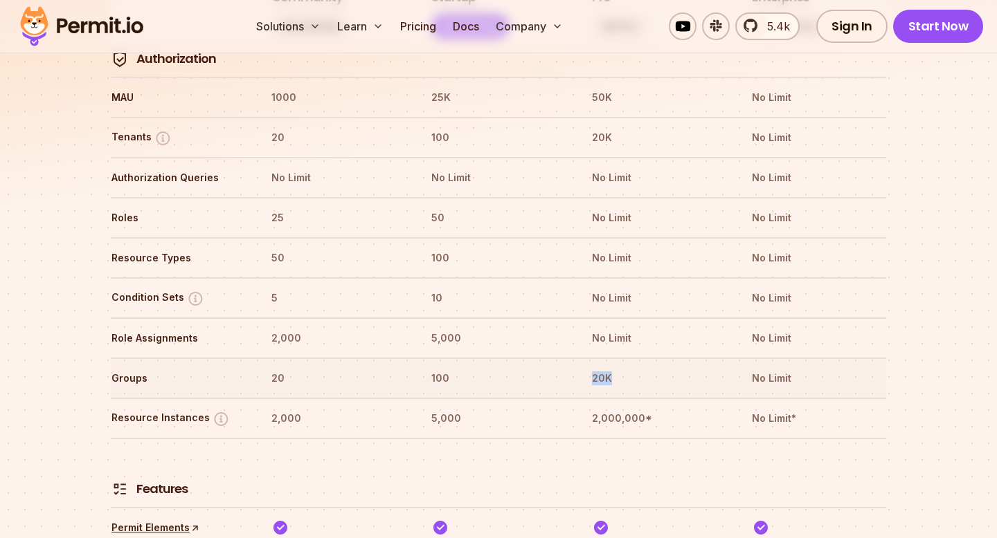
click at [594, 367] on th "20K" at bounding box center [658, 378] width 135 height 22
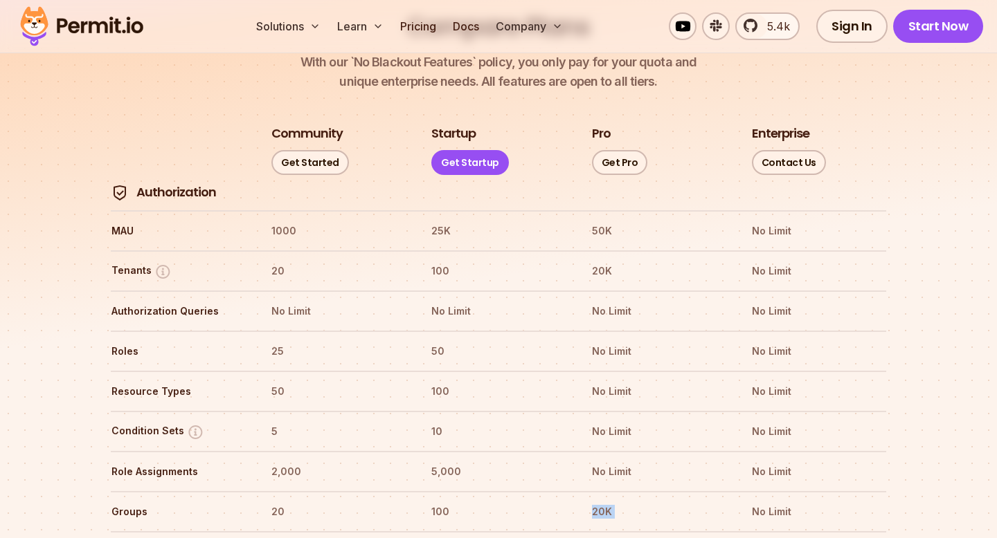
scroll to position [1624, 0]
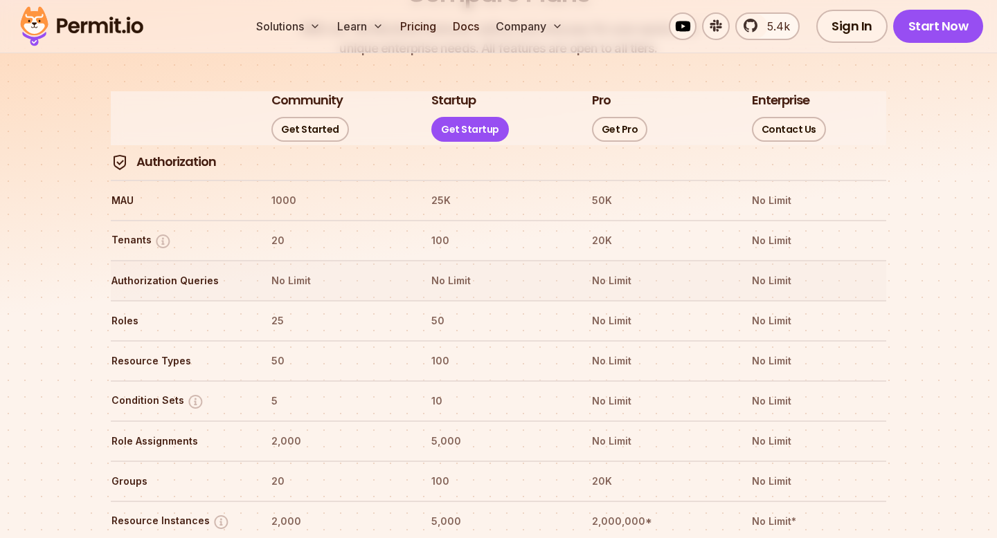
click at [453, 270] on th "No Limit" at bounding box center [497, 281] width 135 height 22
click at [435, 310] on th "50" at bounding box center [497, 321] width 135 height 22
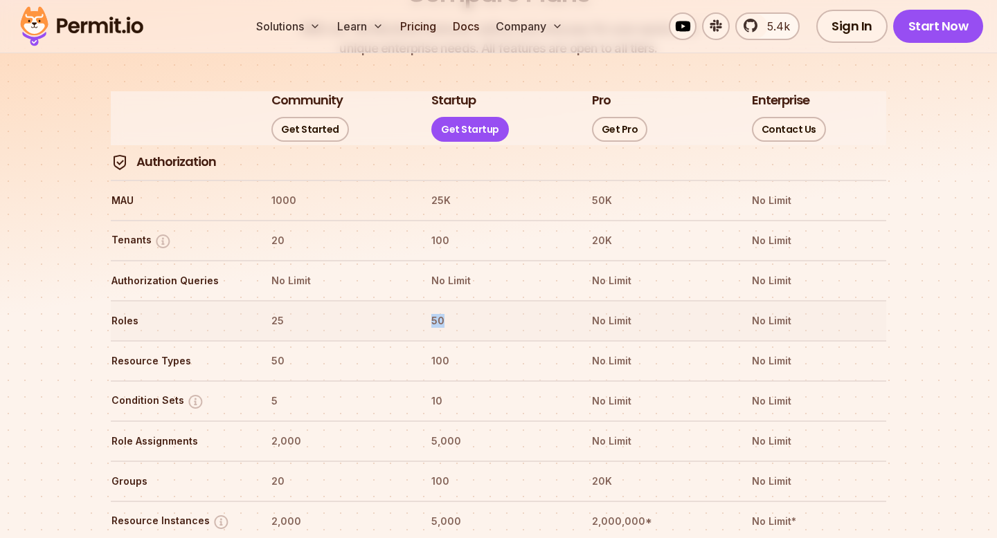
click at [435, 310] on th "50" at bounding box center [497, 321] width 135 height 22
click at [430, 341] on tr "Resource Types 50 100 No Limit No Limit" at bounding box center [498, 361] width 775 height 40
click at [431, 310] on th "50" at bounding box center [497, 321] width 135 height 22
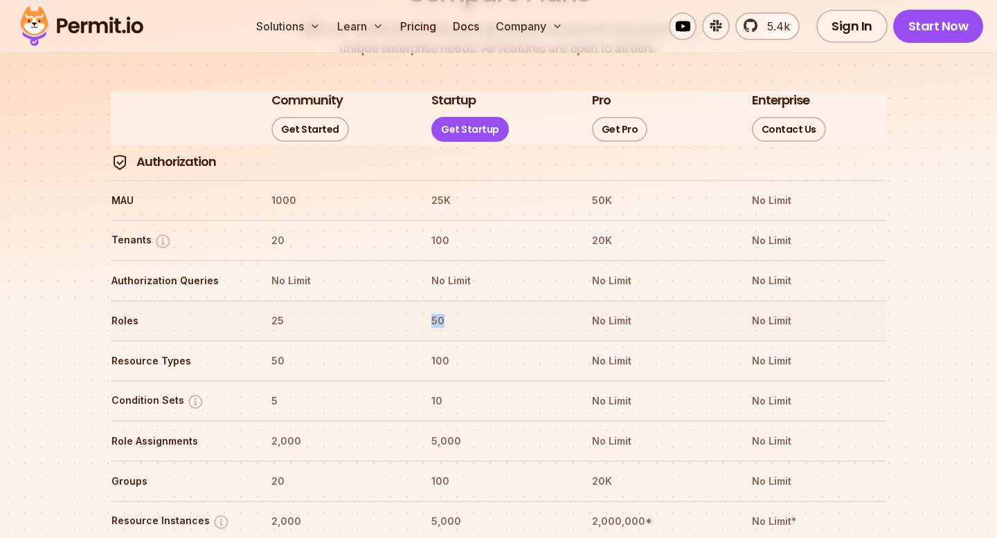
click at [431, 310] on th "50" at bounding box center [497, 321] width 135 height 22
click at [435, 350] on th "100" at bounding box center [497, 361] width 135 height 22
click at [436, 390] on th "10" at bounding box center [497, 401] width 135 height 22
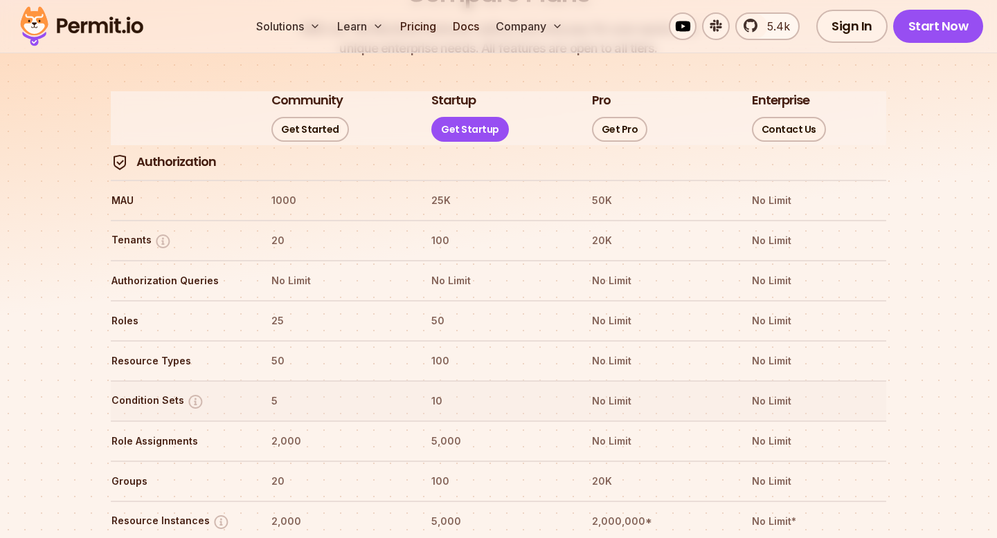
click at [436, 390] on th "10" at bounding box center [497, 401] width 135 height 22
click at [442, 350] on th "100" at bounding box center [497, 361] width 135 height 22
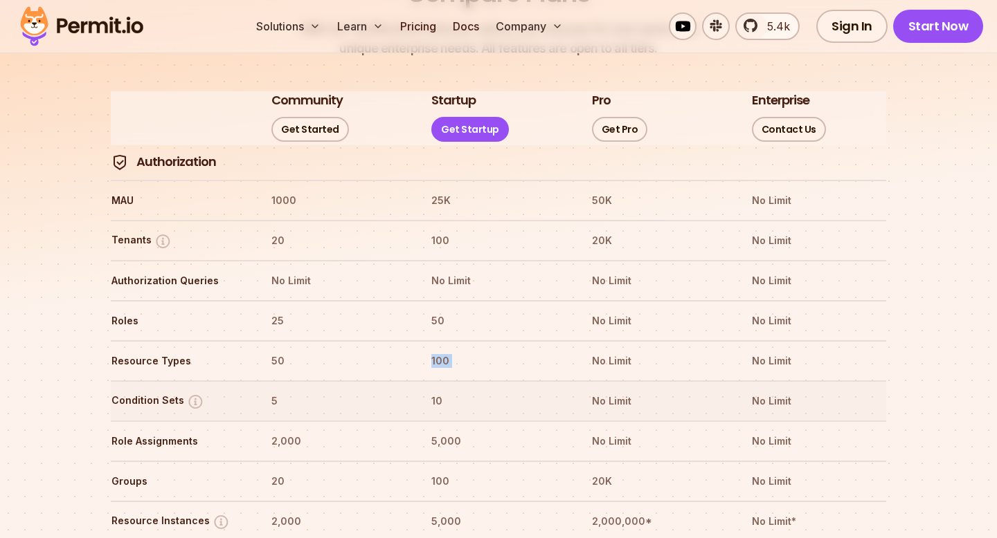
click at [433, 381] on tr "Condition Sets 5 10 No Limit No Limit" at bounding box center [498, 401] width 775 height 40
click at [435, 381] on tr "Condition Sets 5 10 No Limit No Limit" at bounding box center [498, 401] width 775 height 40
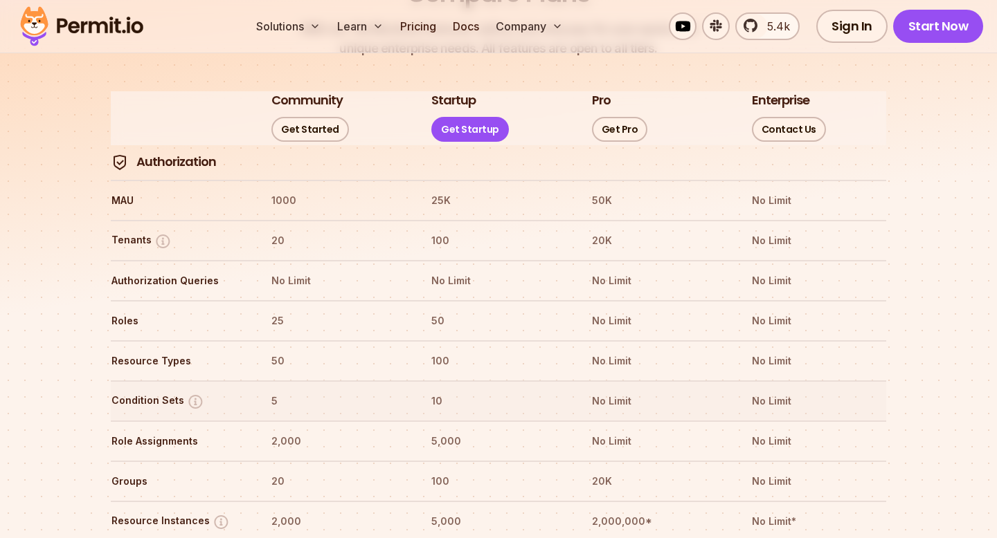
click at [435, 381] on tr "Condition Sets 5 10 No Limit No Limit" at bounding box center [498, 401] width 775 height 40
click at [435, 430] on th "5,000" at bounding box center [497, 441] width 135 height 22
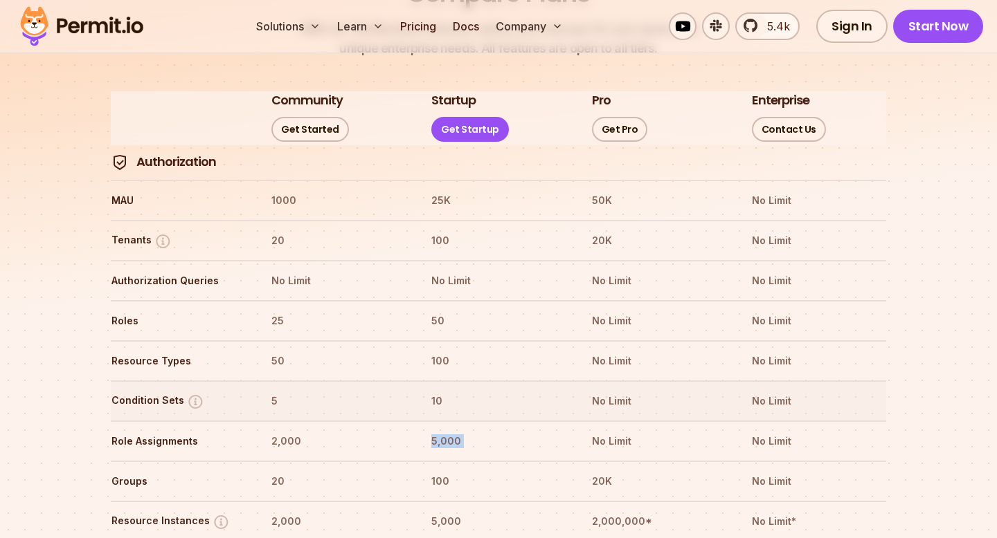
click at [436, 390] on th "10" at bounding box center [497, 401] width 135 height 22
click at [435, 350] on th "100" at bounding box center [497, 361] width 135 height 22
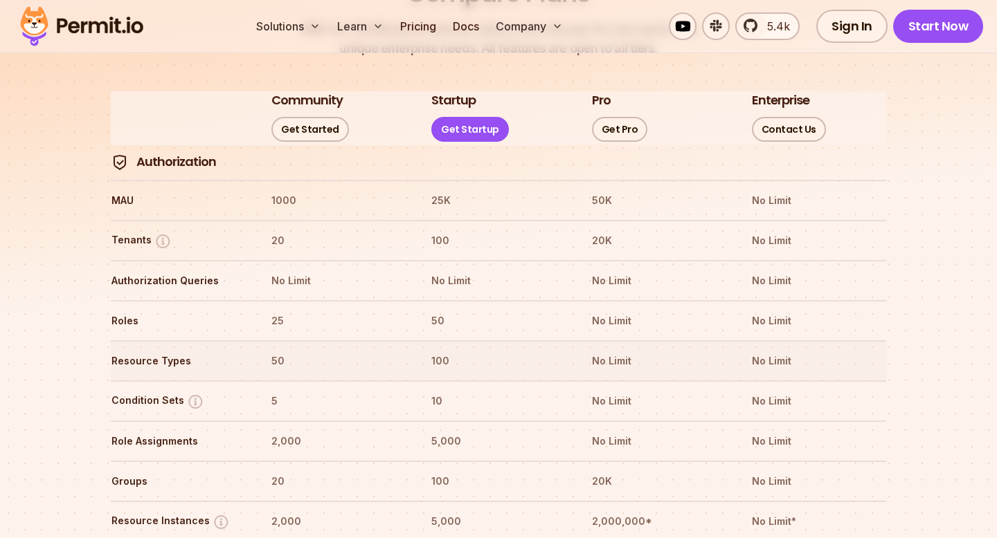
click at [435, 350] on th "100" at bounding box center [497, 361] width 135 height 22
click at [437, 350] on th "100" at bounding box center [497, 361] width 135 height 22
click at [435, 310] on th "50" at bounding box center [497, 321] width 135 height 22
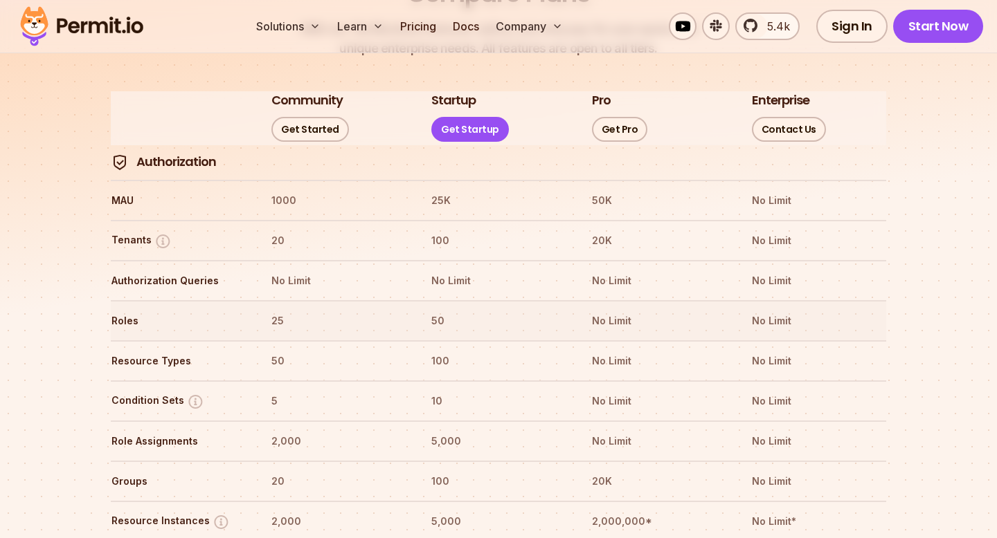
click at [435, 310] on th "50" at bounding box center [497, 321] width 135 height 22
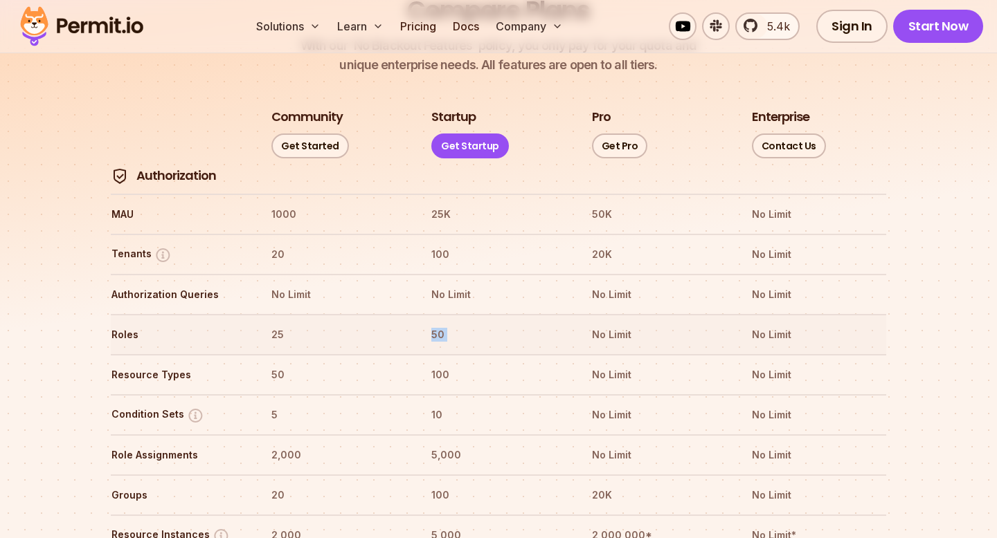
scroll to position [1655, 0]
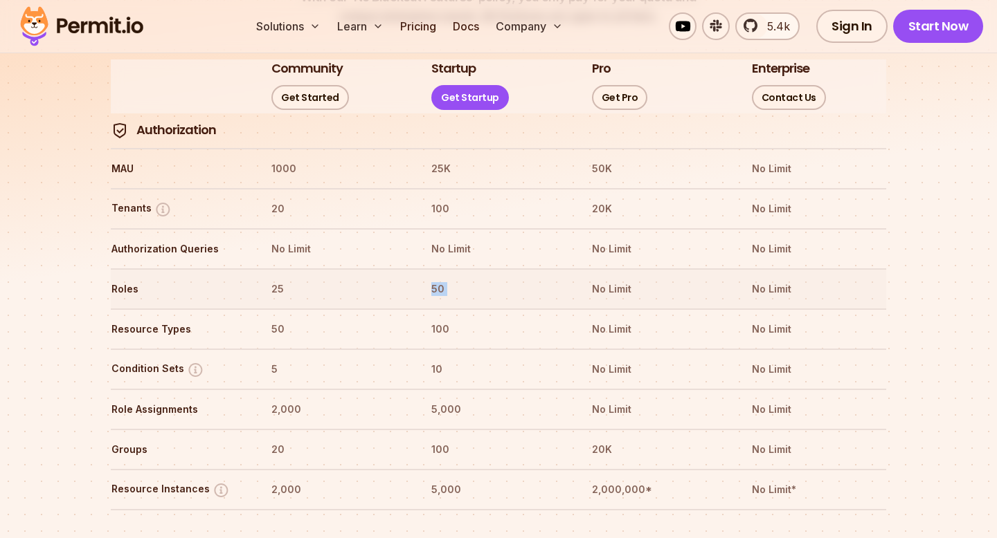
click at [435, 318] on th "100" at bounding box center [497, 329] width 135 height 22
click at [428, 349] on tr "Condition Sets 5 10 No Limit No Limit" at bounding box center [498, 369] width 775 height 40
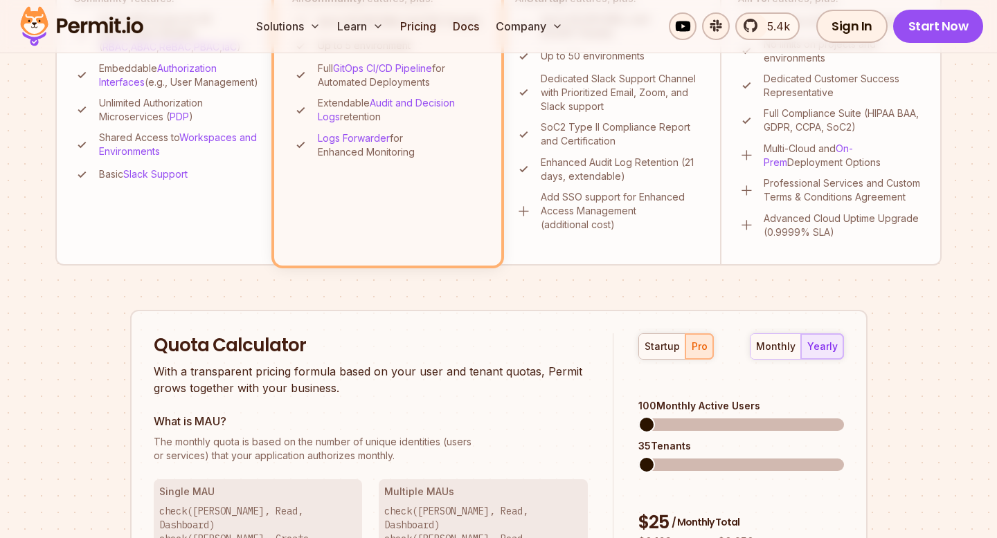
scroll to position [293, 0]
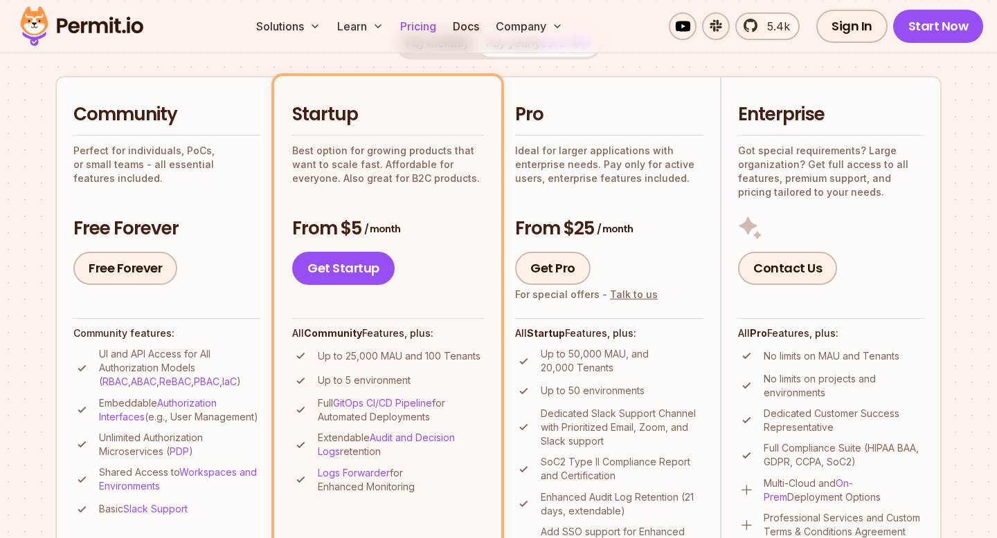
click at [429, 37] on link "Pricing" at bounding box center [417, 26] width 47 height 28
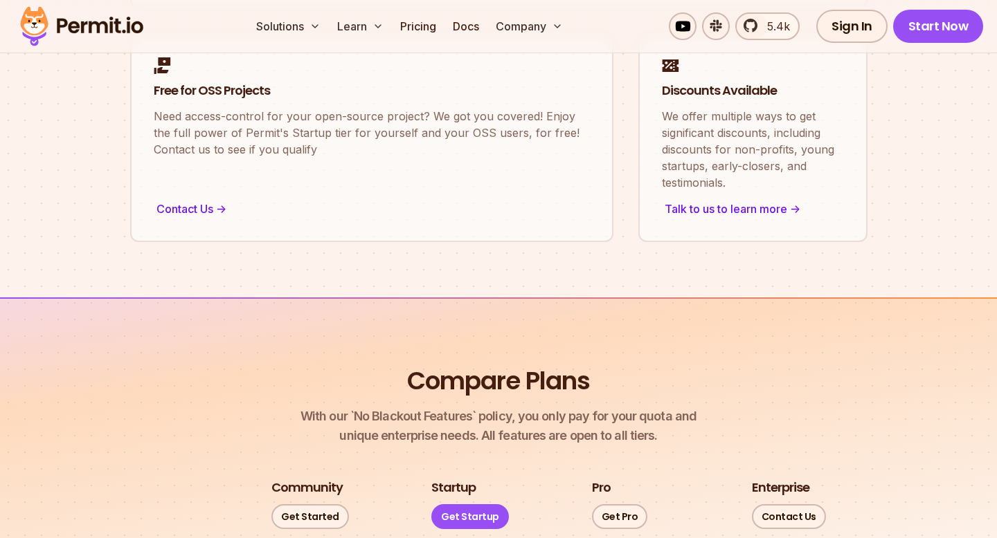
scroll to position [1304, 0]
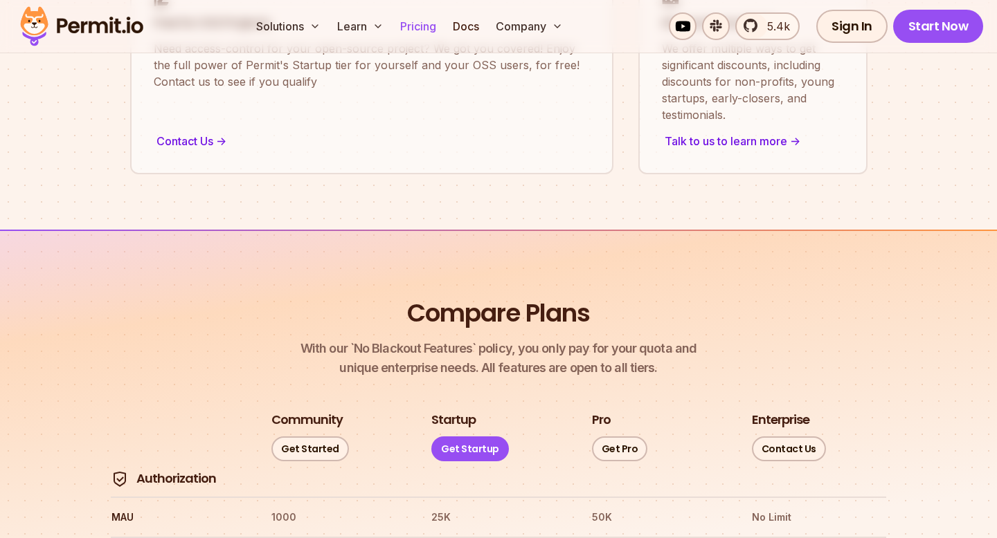
click at [421, 28] on link "Pricing" at bounding box center [417, 26] width 47 height 28
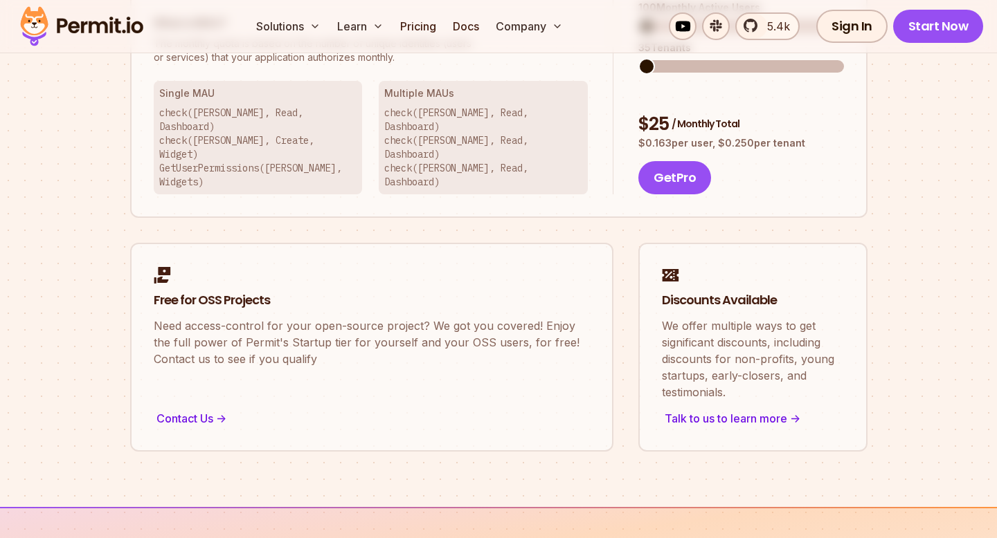
scroll to position [858, 0]
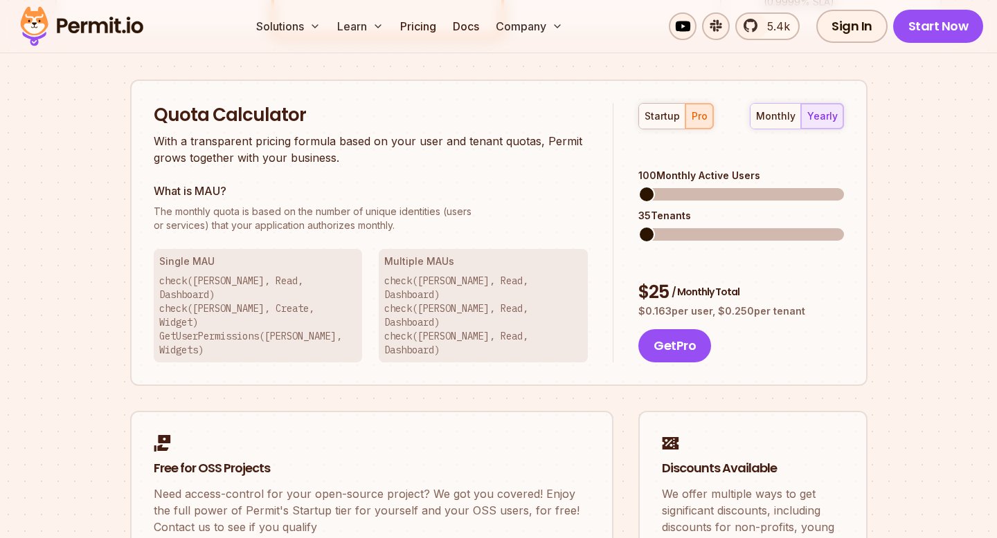
click at [321, 206] on span "The monthly quota is based on the number of unique identities (users" at bounding box center [371, 212] width 435 height 14
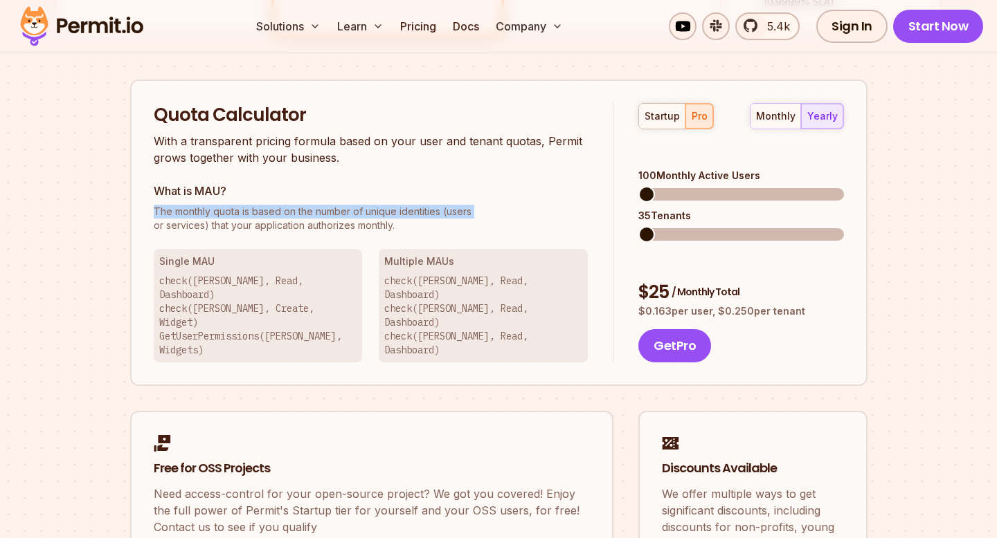
click at [340, 214] on span "The monthly quota is based on the number of unique identities (users" at bounding box center [371, 212] width 435 height 14
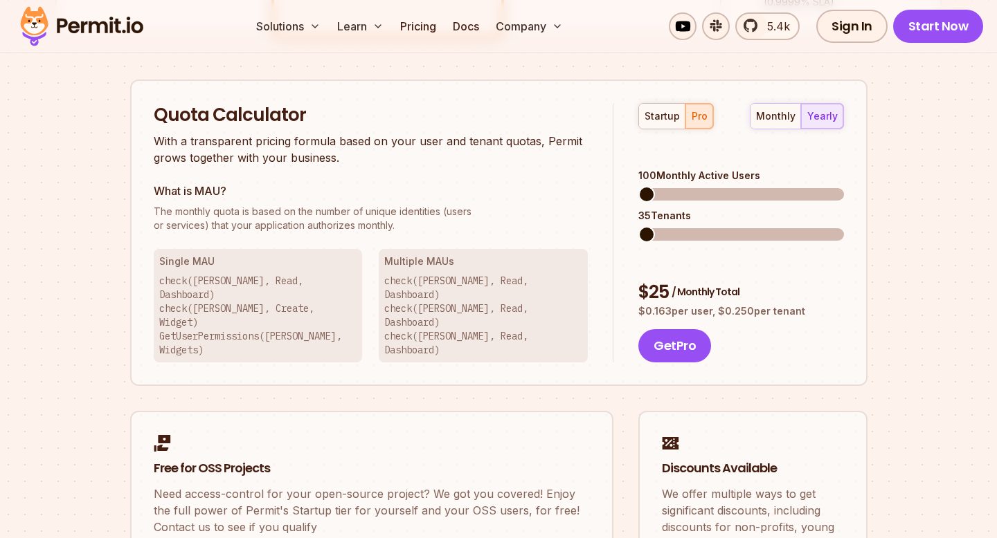
click at [340, 214] on span "The monthly quota is based on the number of unique identities (users" at bounding box center [371, 212] width 435 height 14
click at [341, 226] on p "The monthly quota is based on the number of unique identities (users or service…" at bounding box center [371, 219] width 435 height 28
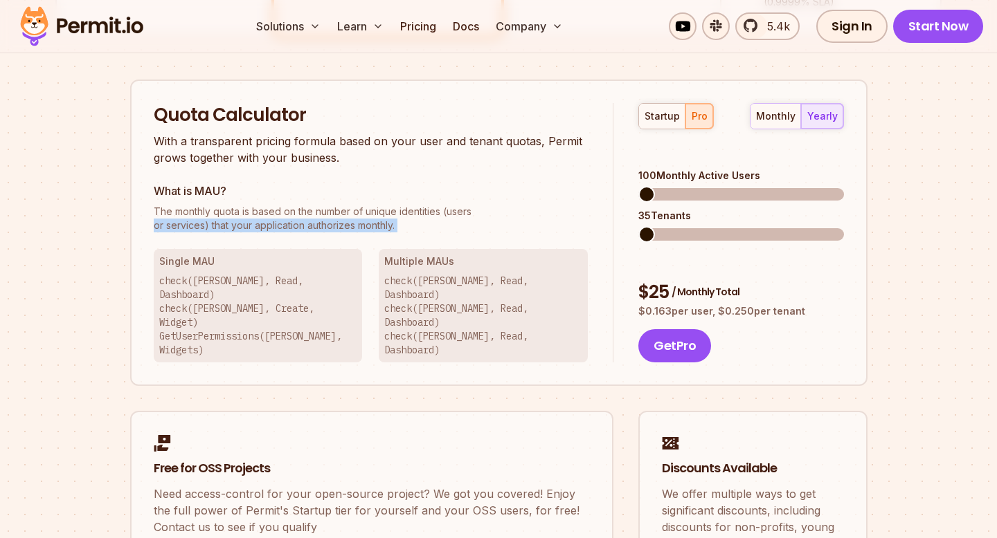
click at [390, 135] on p "With a transparent pricing formula based on your user and tenant quotas, Permit…" at bounding box center [371, 149] width 435 height 33
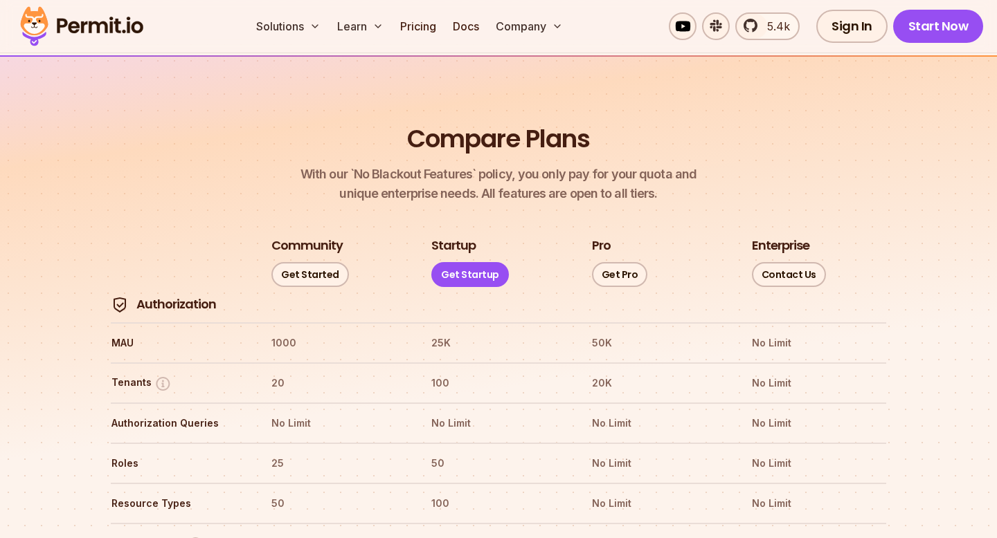
scroll to position [1614, 0]
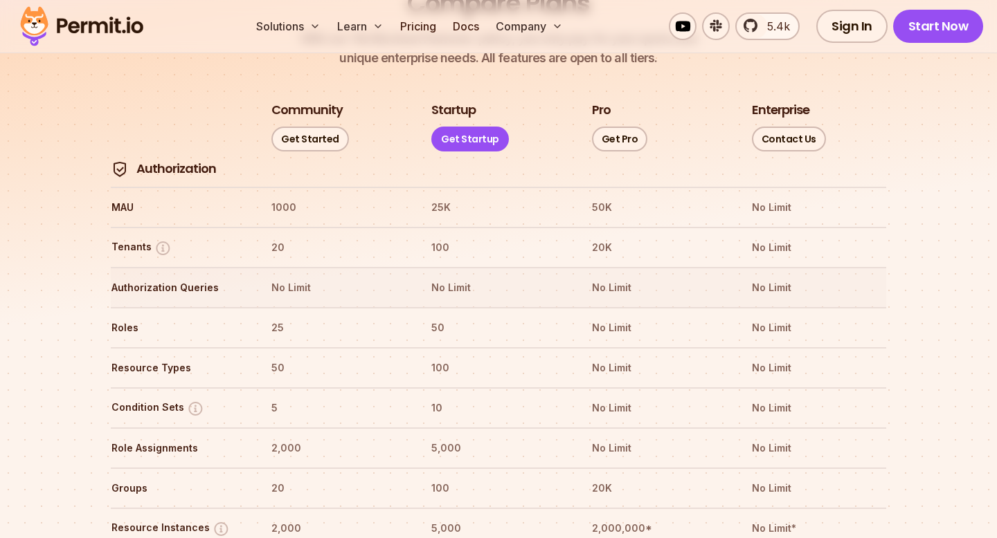
click at [303, 277] on th "No Limit" at bounding box center [338, 288] width 135 height 22
click at [277, 347] on tr "Resource Types 50 100 No Limit No Limit" at bounding box center [498, 367] width 775 height 40
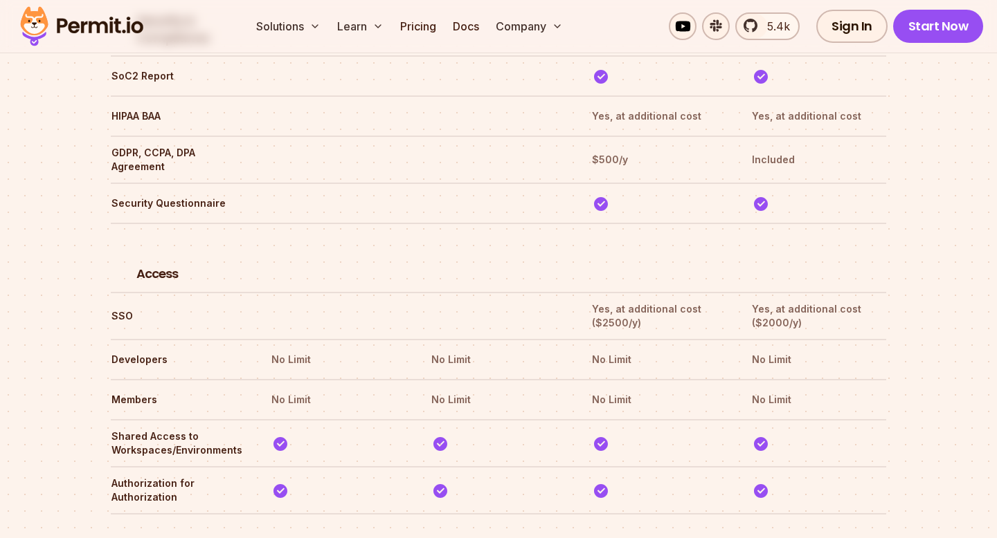
scroll to position [3901, 0]
click at [273, 350] on th "No Limit" at bounding box center [338, 361] width 135 height 22
click at [284, 380] on tr "Members No Limit No Limit No Limit No Limit" at bounding box center [498, 400] width 775 height 40
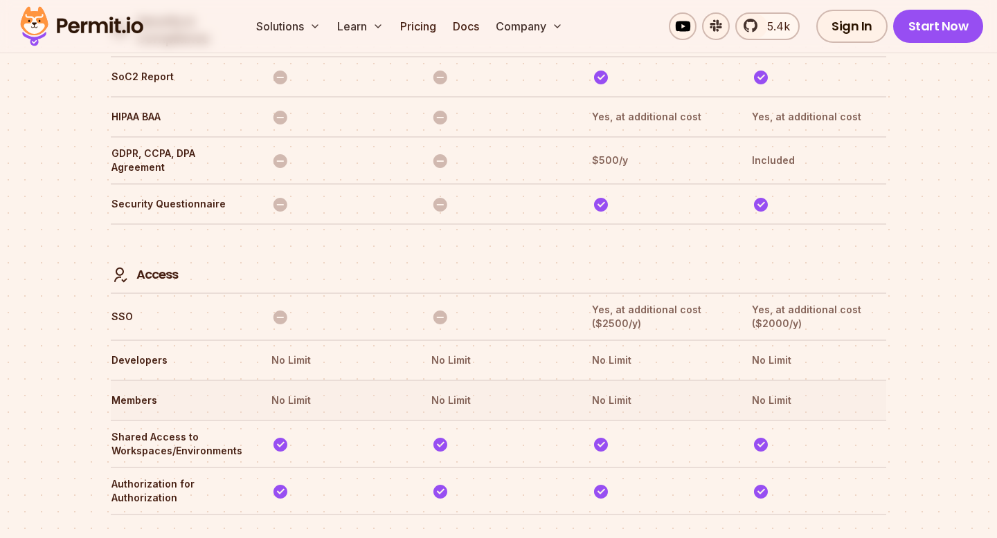
click at [284, 380] on tr "Members No Limit No Limit No Limit No Limit" at bounding box center [498, 400] width 775 height 40
click at [446, 340] on tr "Developers No Limit No Limit No Limit No Limit" at bounding box center [498, 360] width 775 height 40
click at [446, 380] on tr "Members No Limit No Limit No Limit No Limit" at bounding box center [498, 400] width 775 height 40
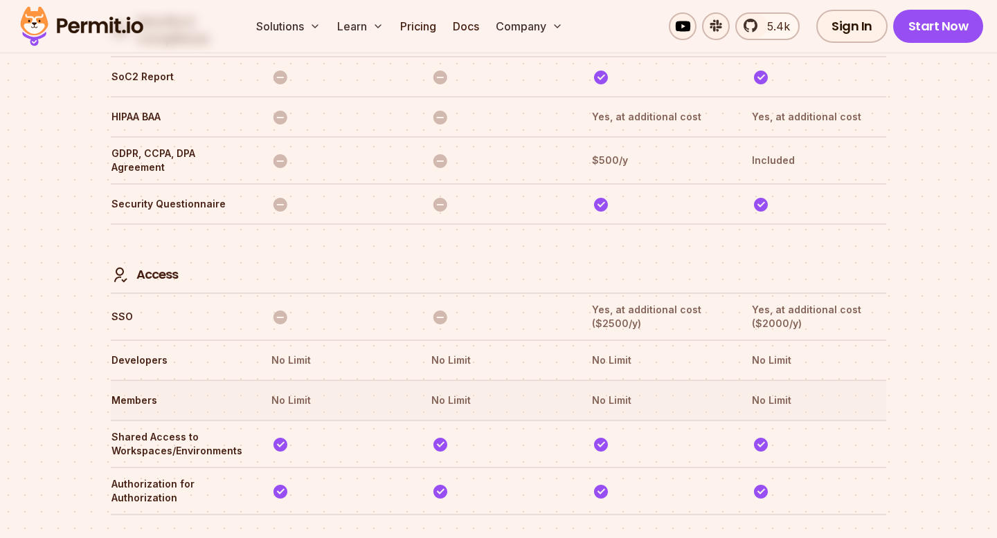
click at [446, 380] on tr "Members No Limit No Limit No Limit No Limit" at bounding box center [498, 400] width 775 height 40
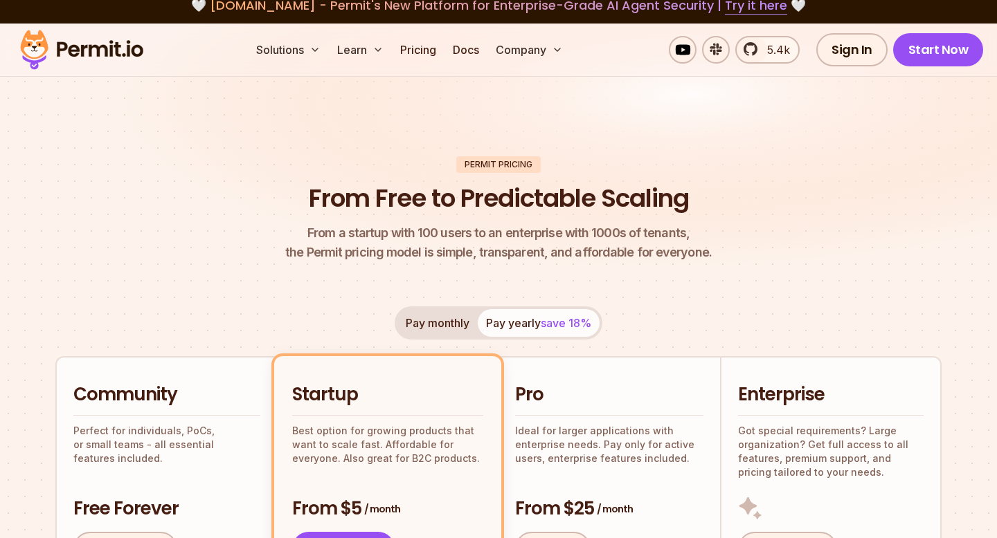
scroll to position [0, 0]
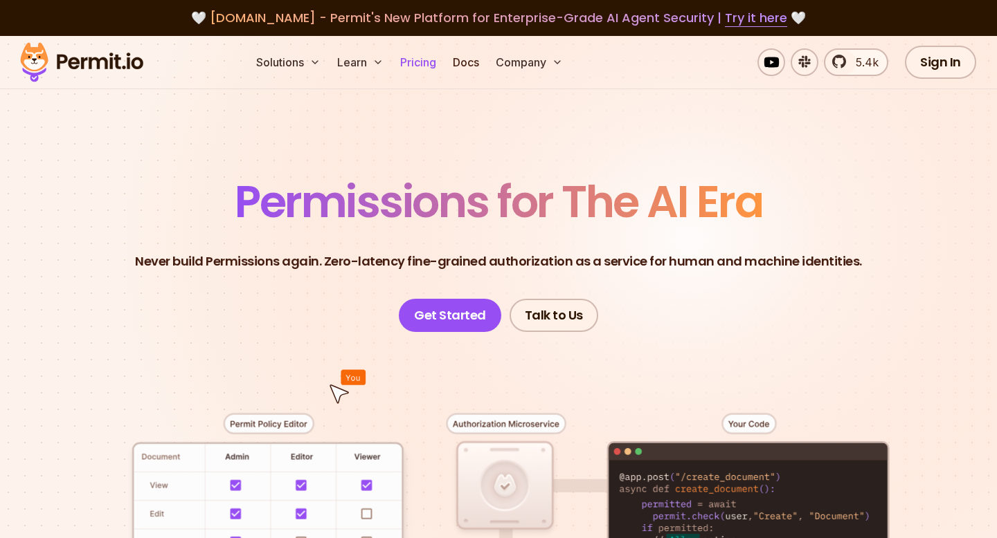
click at [433, 63] on link "Pricing" at bounding box center [417, 62] width 47 height 28
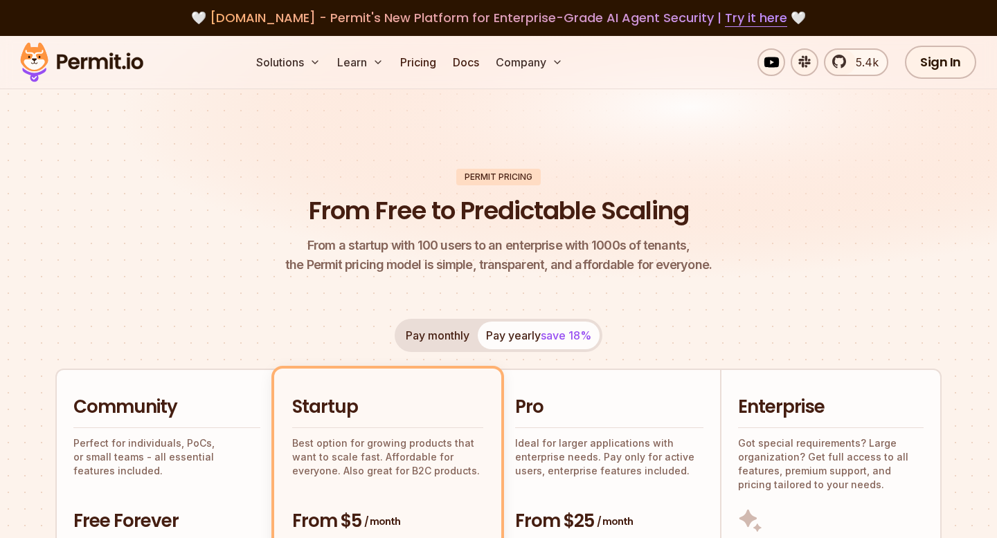
scroll to position [118, 0]
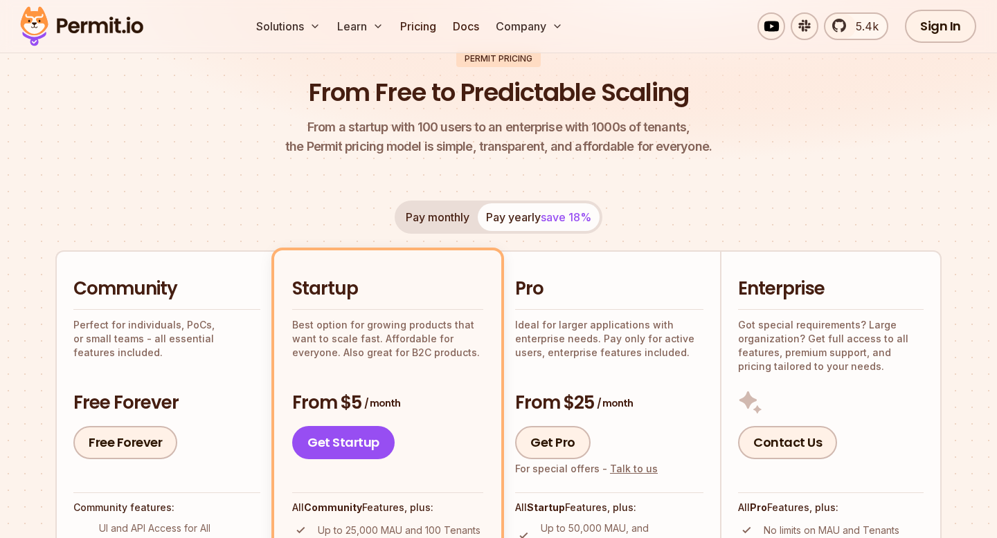
click at [433, 219] on button "Pay monthly" at bounding box center [437, 217] width 80 height 28
click at [507, 216] on button "Pay yearly save 18%" at bounding box center [539, 217] width 122 height 28
click at [450, 224] on button "Pay monthly" at bounding box center [437, 217] width 80 height 28
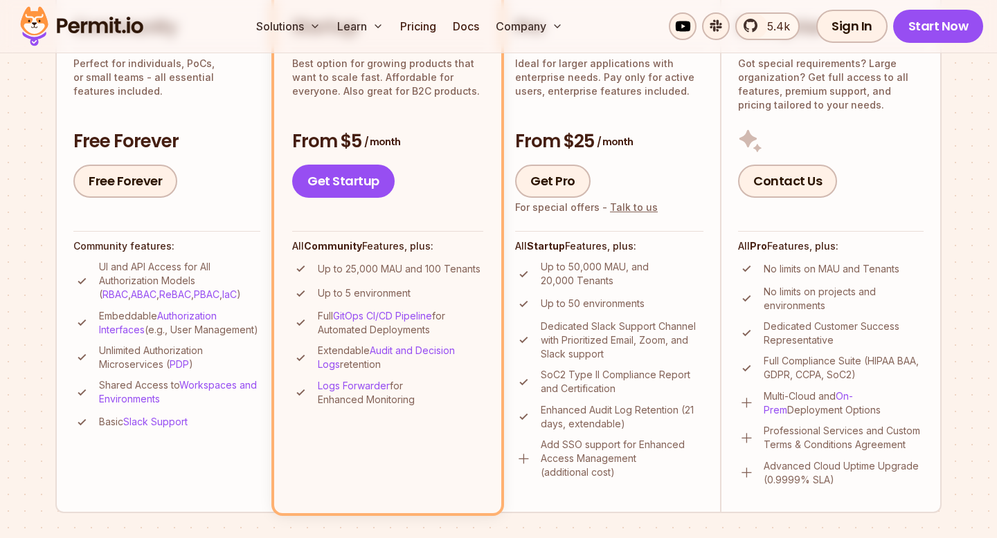
scroll to position [780, 0]
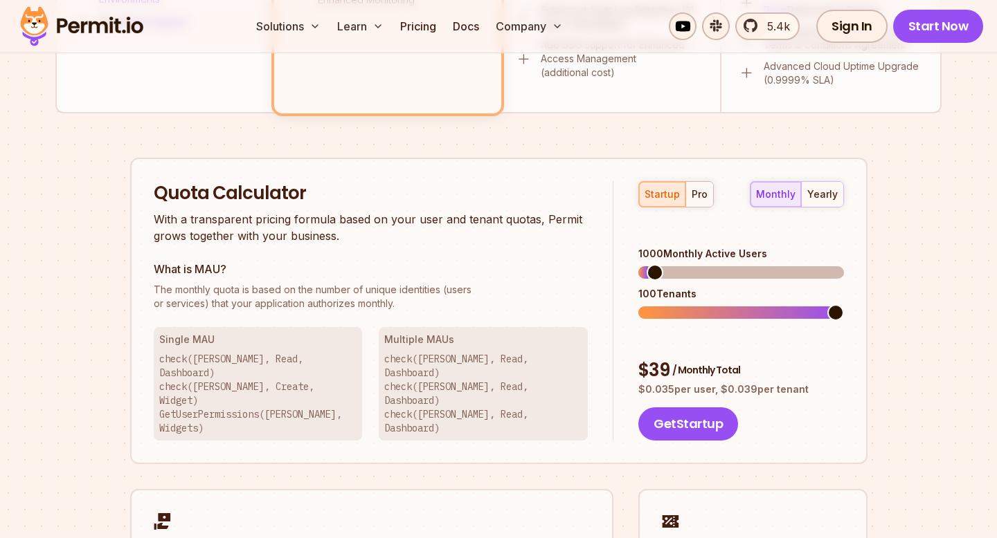
click at [353, 278] on div "What is MAU? The monthly quota is based on the number of unique identities (use…" at bounding box center [371, 286] width 435 height 50
click at [358, 294] on span "The monthly quota is based on the number of unique identities (users" at bounding box center [371, 290] width 435 height 14
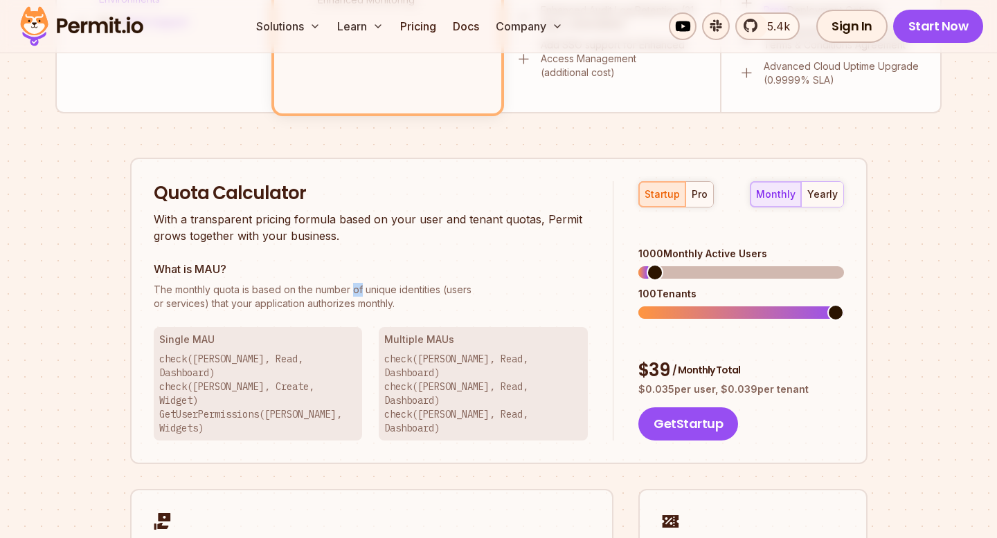
click at [358, 294] on span "The monthly quota is based on the number of unique identities (users" at bounding box center [371, 290] width 435 height 14
click at [338, 305] on p "The monthly quota is based on the number of unique identities (users or service…" at bounding box center [371, 297] width 435 height 28
click at [363, 305] on p "The monthly quota is based on the number of unique identities (users or service…" at bounding box center [371, 297] width 435 height 28
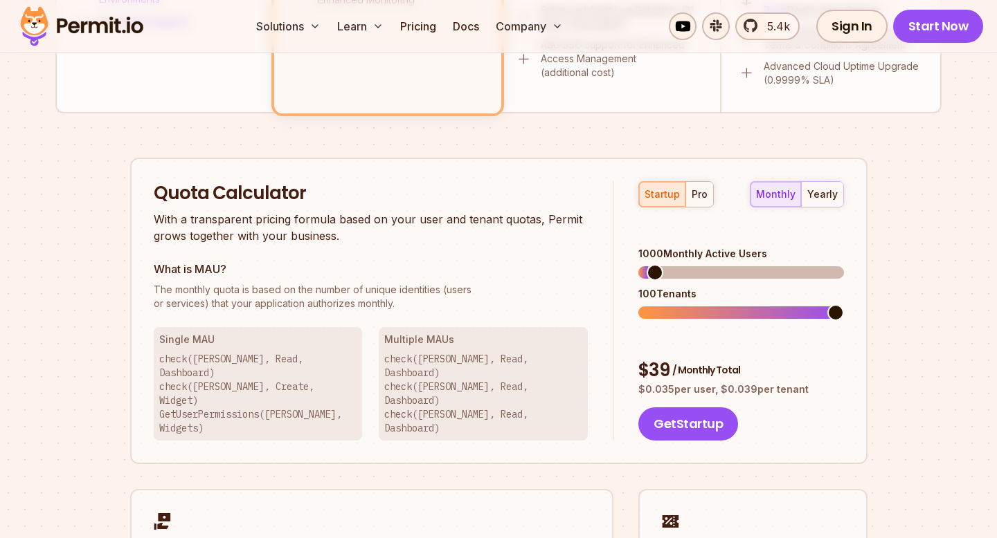
click at [363, 305] on p "The monthly quota is based on the number of unique identities (users or service…" at bounding box center [371, 297] width 435 height 28
click at [324, 354] on p "check([PERSON_NAME], Read, Dashboard) check([PERSON_NAME], Create, Widget) GetU…" at bounding box center [258, 393] width 198 height 83
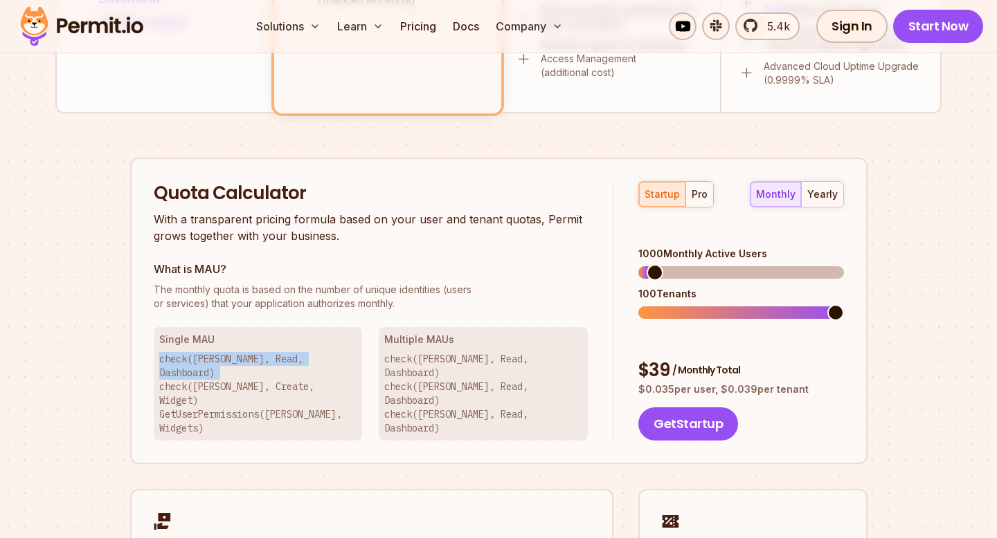
click at [419, 355] on p "check([PERSON_NAME], Read, Dashboard) check([PERSON_NAME], Read, Dashboard) che…" at bounding box center [483, 393] width 198 height 83
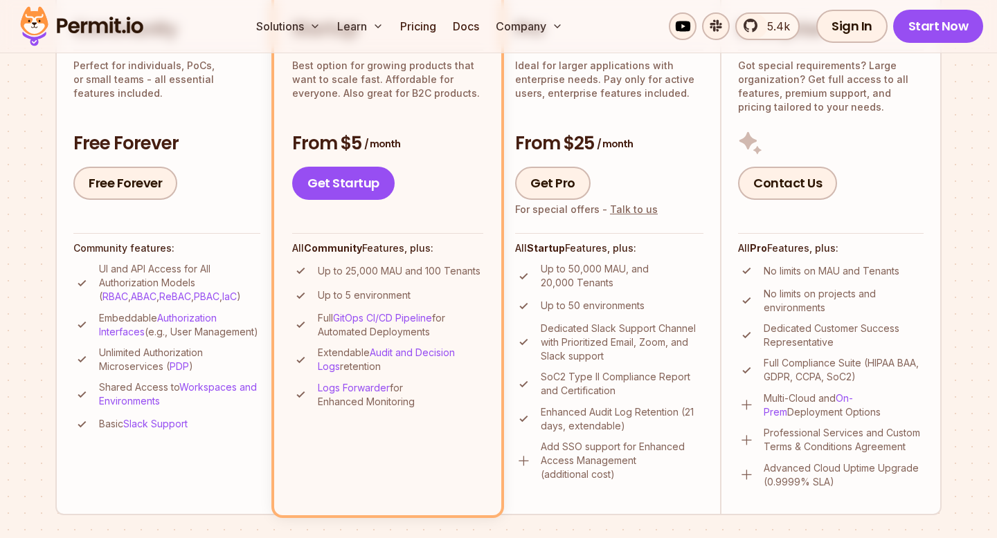
scroll to position [51, 0]
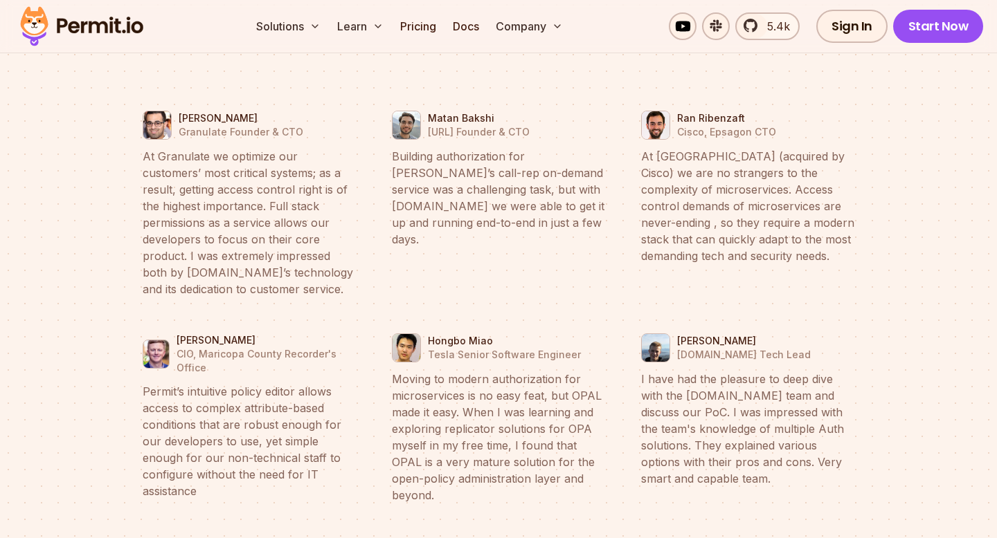
scroll to position [5238, 0]
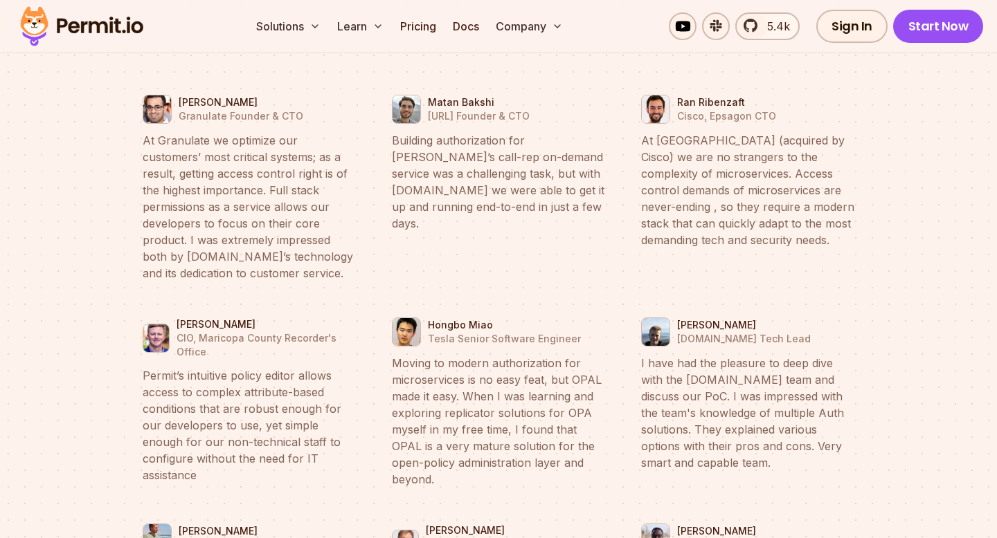
click at [444, 355] on blockquote "Moving to modern authorization for microservices is no easy feat, but OPAL made…" at bounding box center [498, 421] width 213 height 133
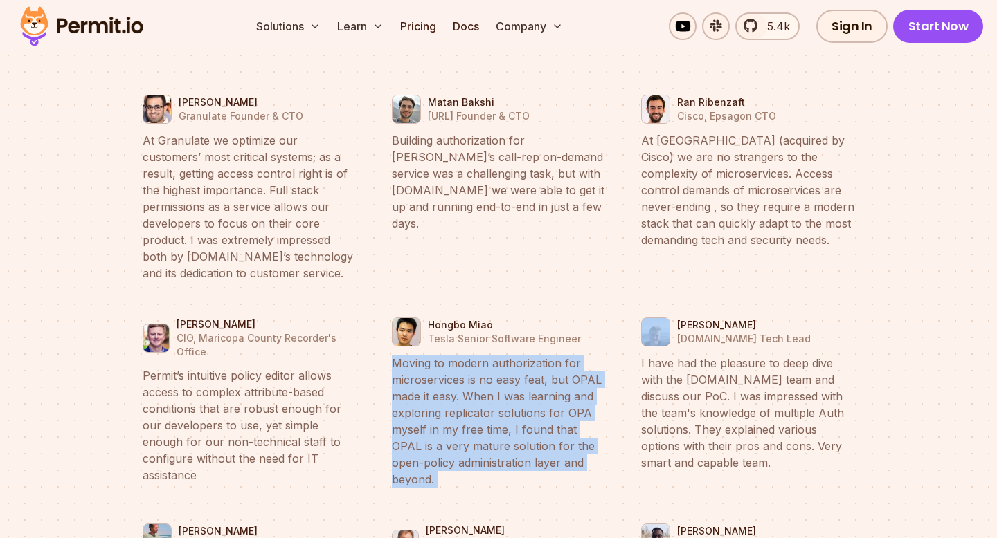
click at [451, 355] on blockquote "Moving to modern authorization for microservices is no easy feat, but OPAL made…" at bounding box center [498, 421] width 213 height 133
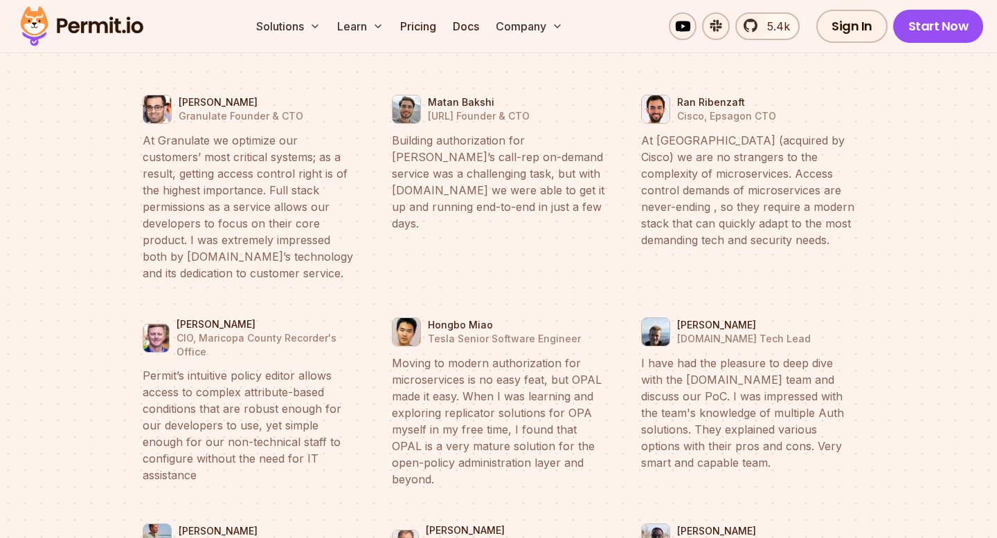
click at [451, 355] on blockquote "Moving to modern authorization for microservices is no easy feat, but OPAL made…" at bounding box center [498, 421] width 213 height 133
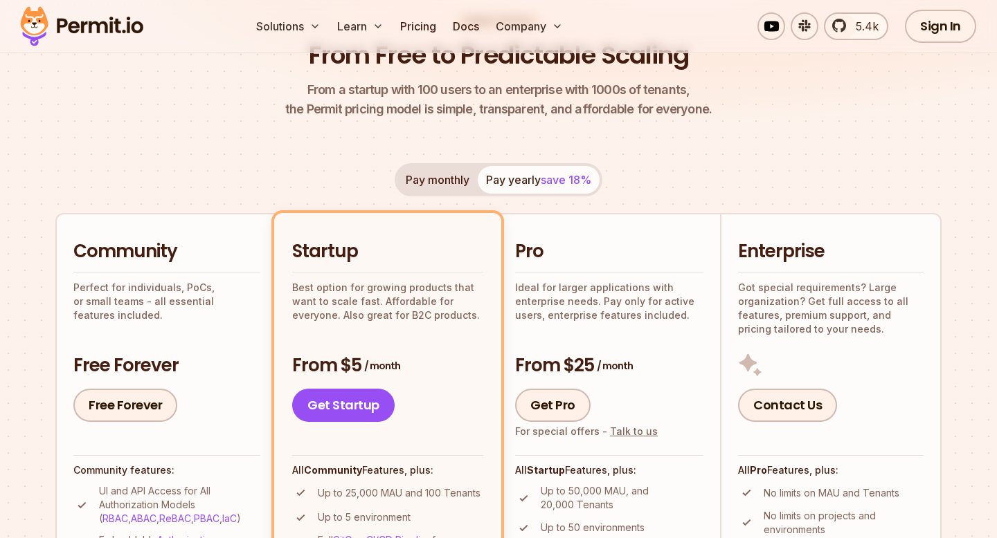
scroll to position [0, 0]
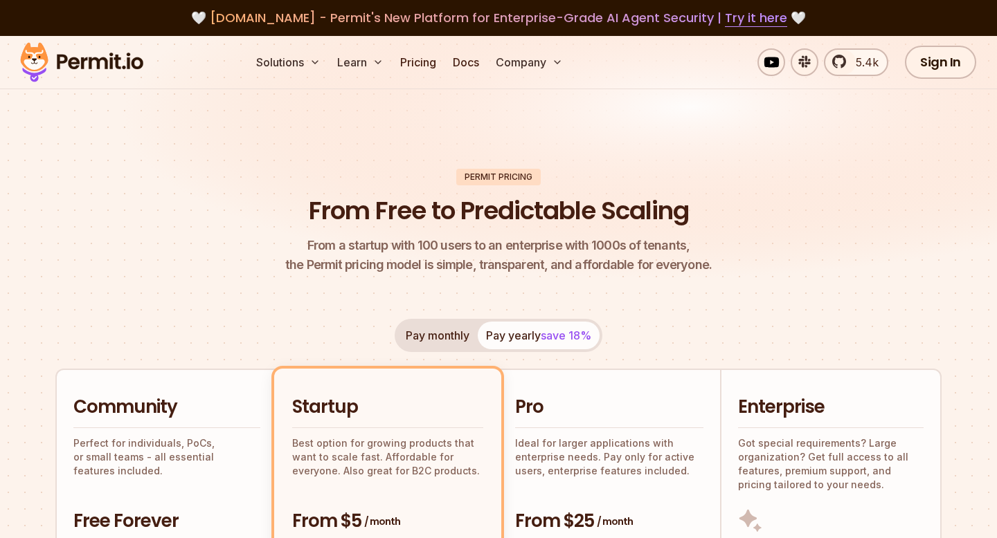
click at [421, 171] on header "Permit Pricing From Free to Predictable Scaling From a startup with 100 users t…" at bounding box center [498, 222] width 886 height 107
